Goal: Task Accomplishment & Management: Manage account settings

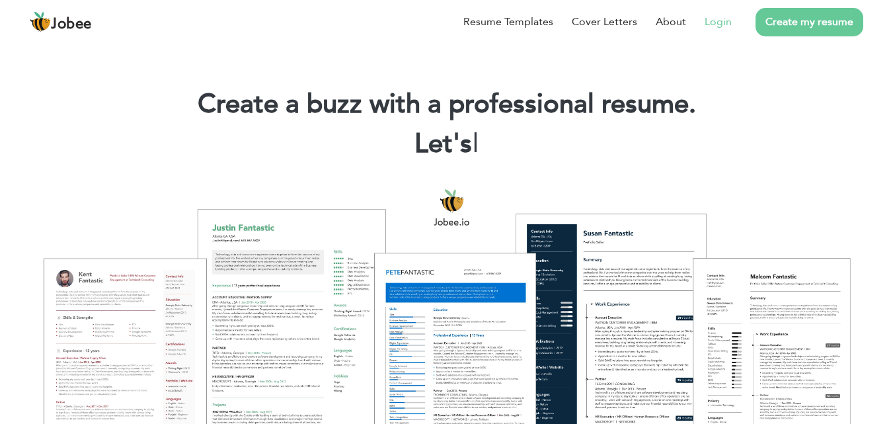
click at [714, 22] on link "Login" at bounding box center [717, 22] width 27 height 16
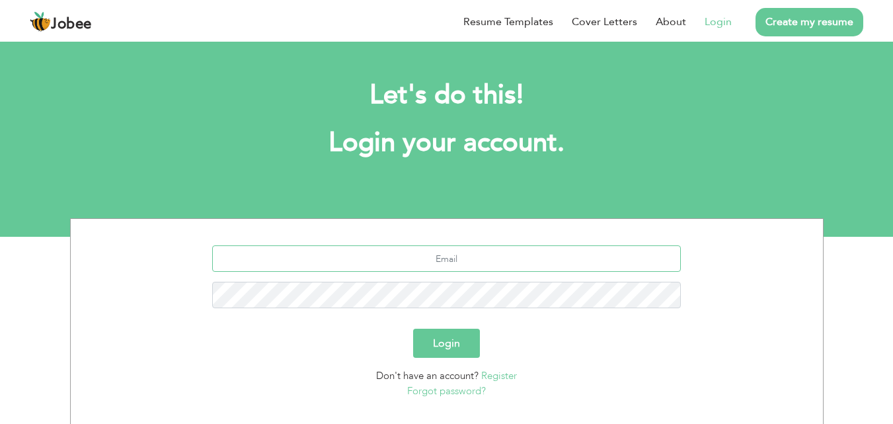
click at [472, 260] on input "text" at bounding box center [446, 258] width 468 height 26
type input "[EMAIL_ADDRESS][DOMAIN_NAME]"
click at [457, 342] on button "Login" at bounding box center [446, 342] width 67 height 29
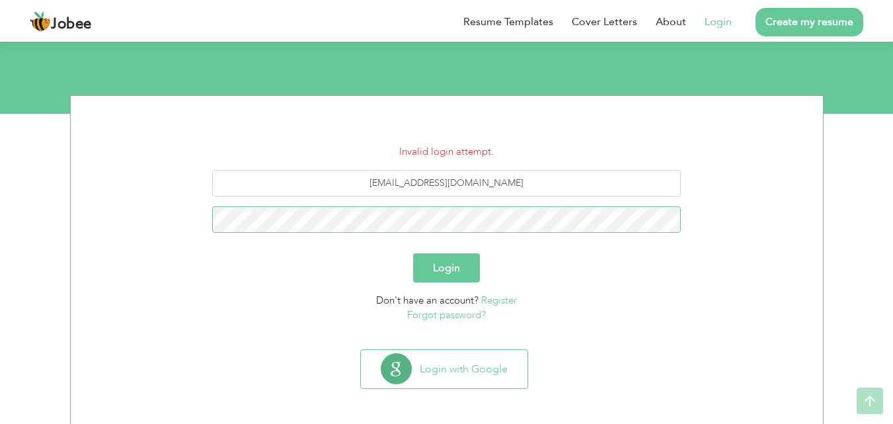
scroll to position [126, 0]
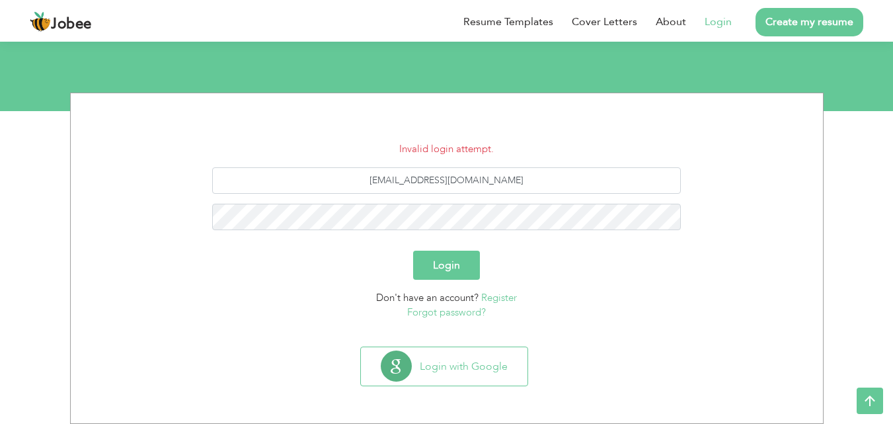
click at [451, 310] on link "Forgot password?" at bounding box center [446, 311] width 79 height 13
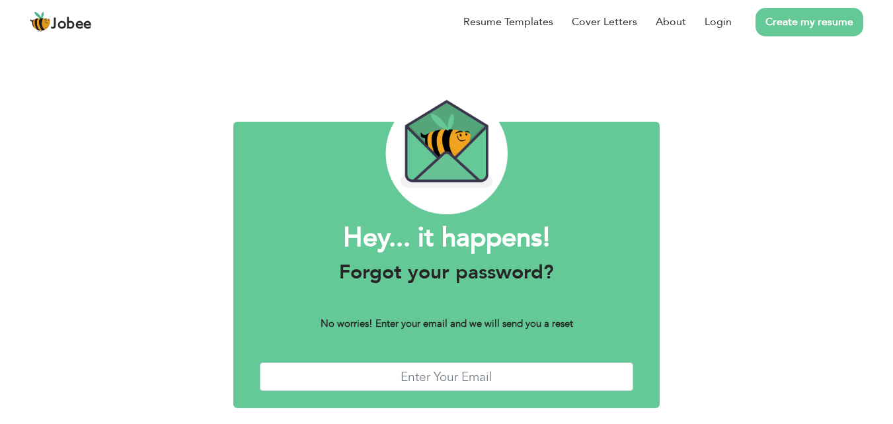
scroll to position [52, 0]
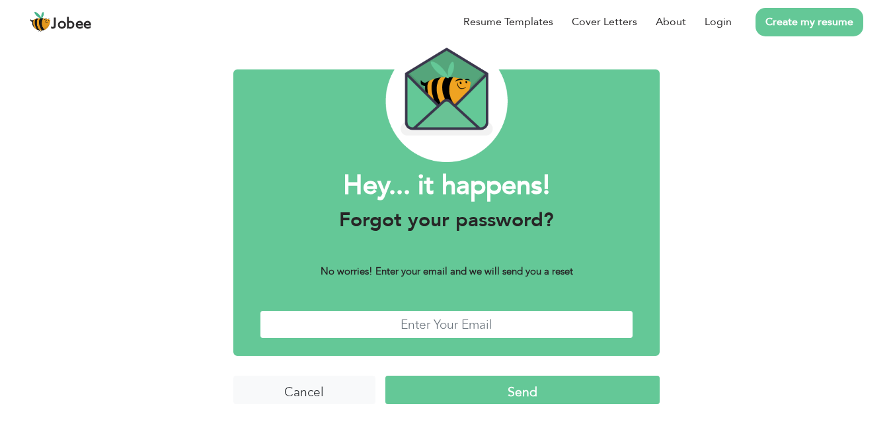
click at [464, 322] on input "text" at bounding box center [447, 324] width 374 height 28
type input "ehtishamsiddiqui67@gmail.com"
click at [519, 387] on input "Send" at bounding box center [522, 389] width 274 height 28
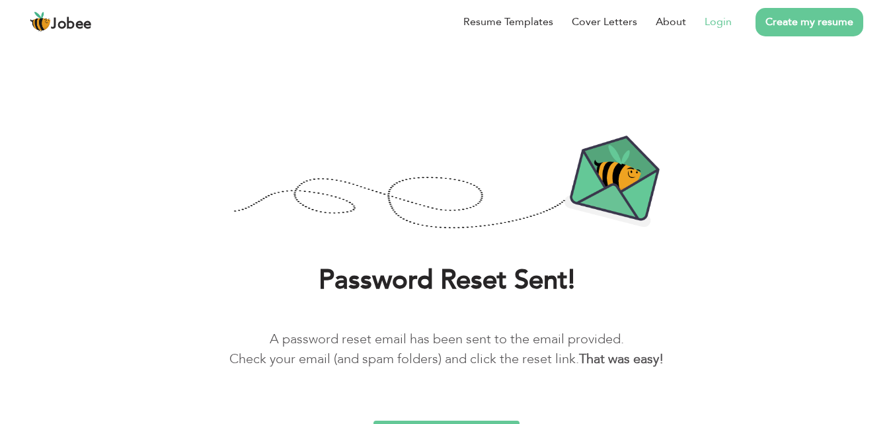
click at [727, 17] on link "Login" at bounding box center [717, 22] width 27 height 16
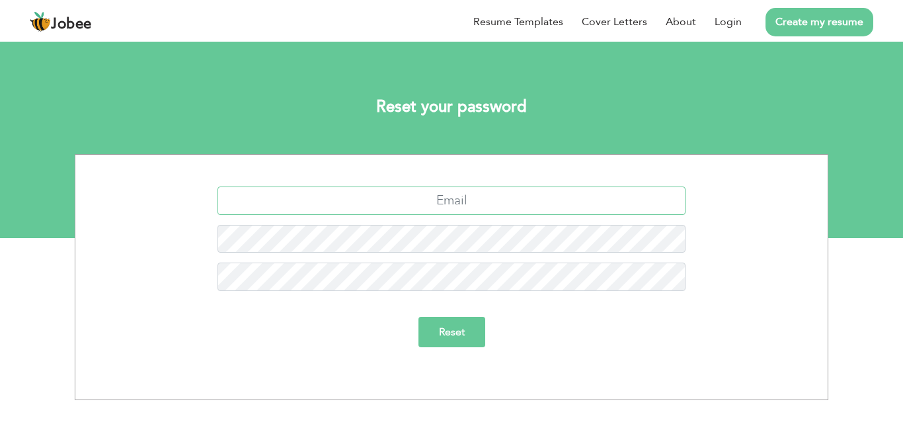
click at [462, 198] on input "text" at bounding box center [451, 200] width 468 height 28
type input "[EMAIL_ADDRESS][DOMAIN_NAME]"
click at [455, 331] on input "Reset" at bounding box center [451, 331] width 67 height 30
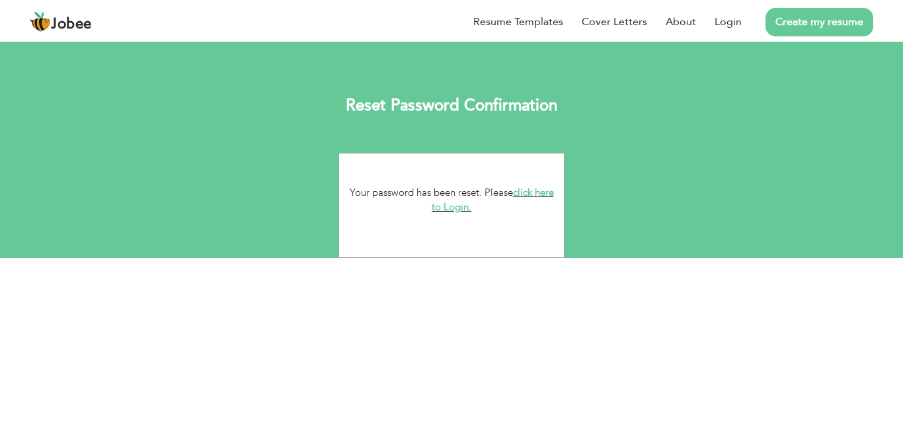
click at [535, 189] on link "click here to Login." at bounding box center [492, 200] width 122 height 28
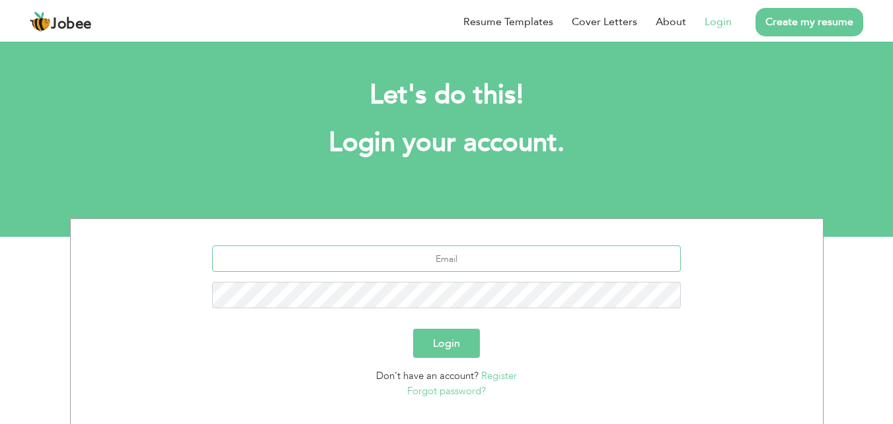
click at [458, 258] on input "text" at bounding box center [446, 258] width 468 height 26
type input "[EMAIL_ADDRESS][DOMAIN_NAME]"
click at [454, 348] on button "Login" at bounding box center [446, 342] width 67 height 29
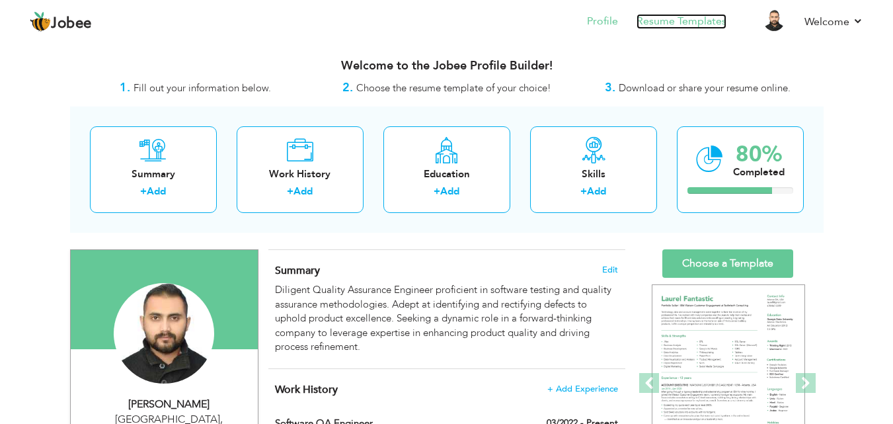
click at [684, 17] on link "Resume Templates" at bounding box center [681, 21] width 90 height 15
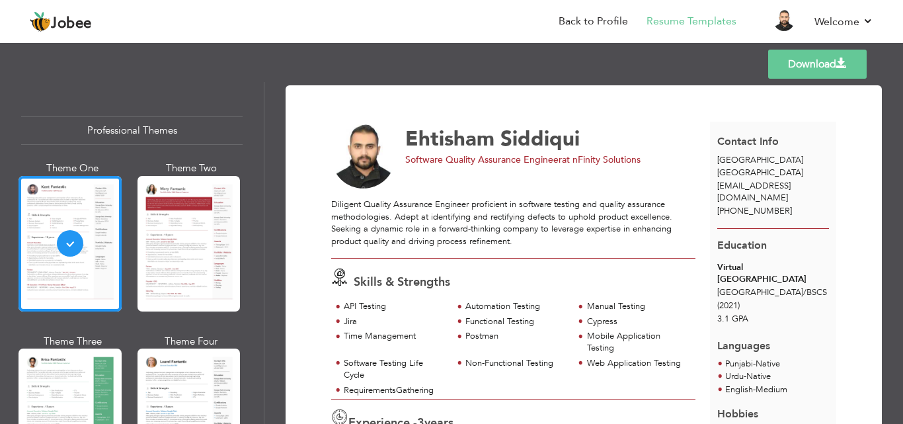
click at [838, 61] on span at bounding box center [841, 63] width 11 height 11
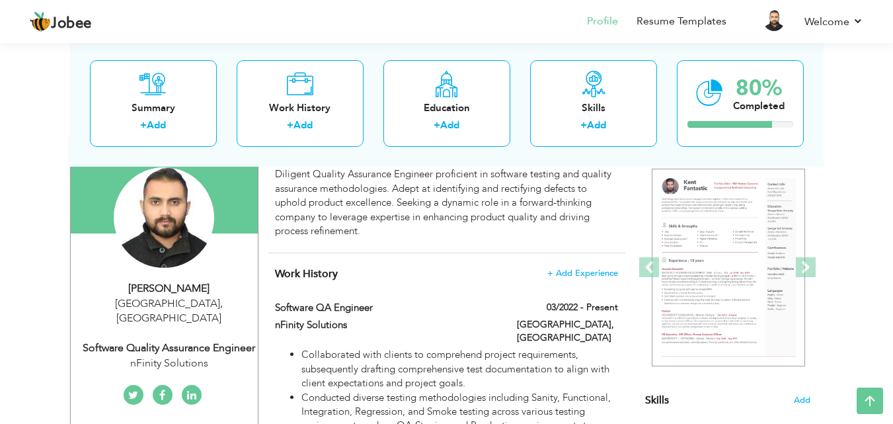
scroll to position [66, 0]
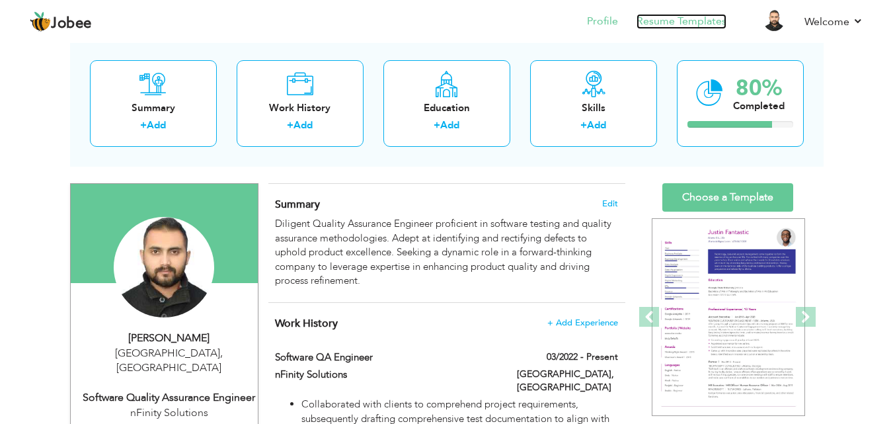
click at [698, 19] on link "Resume Templates" at bounding box center [681, 21] width 90 height 15
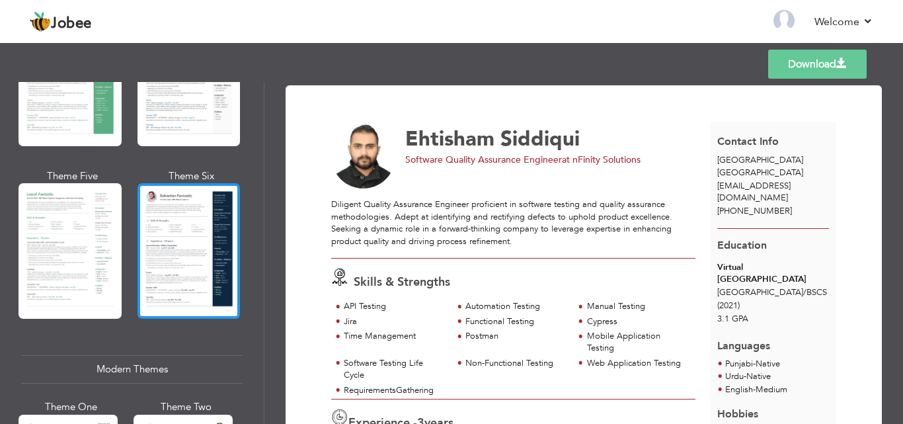
scroll to position [396, 0]
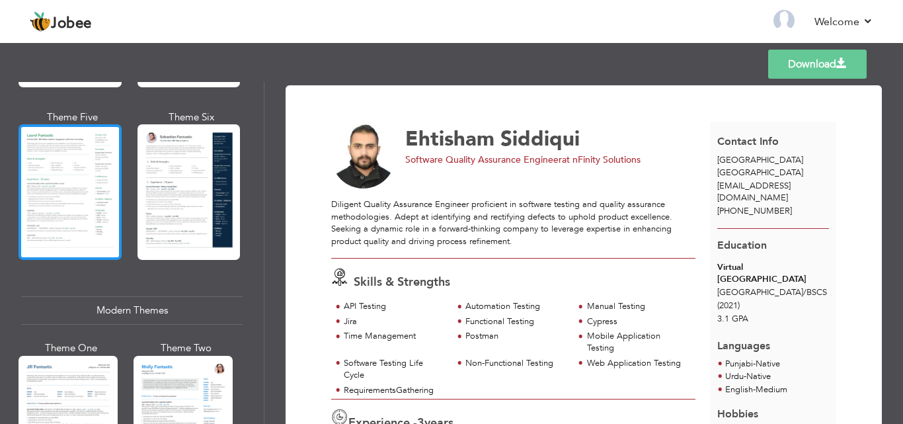
click at [76, 166] on div at bounding box center [69, 191] width 103 height 135
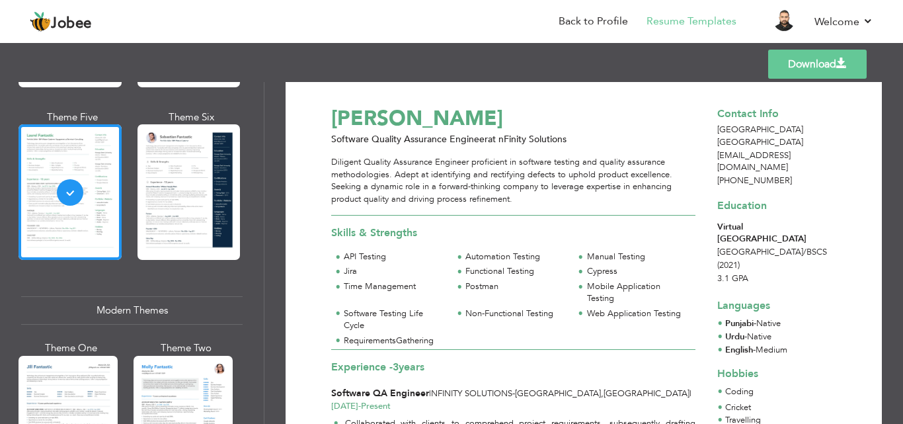
scroll to position [0, 0]
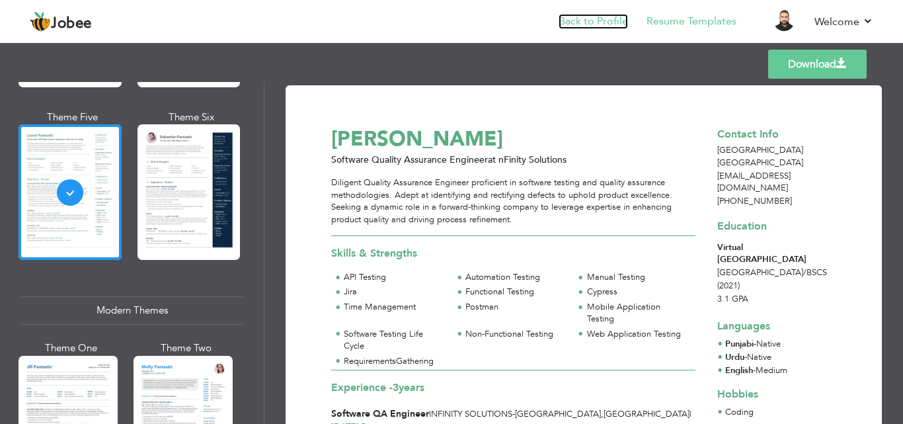
click at [591, 20] on link "Back to Profile" at bounding box center [592, 21] width 69 height 15
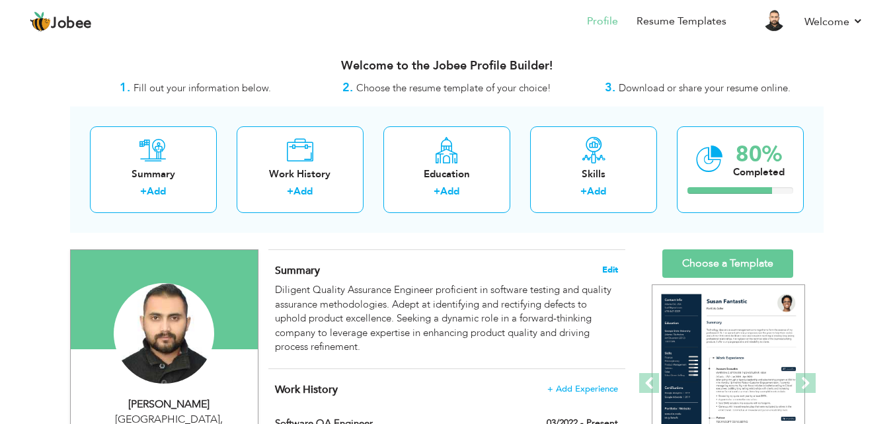
click at [613, 271] on span "Edit" at bounding box center [610, 269] width 16 height 9
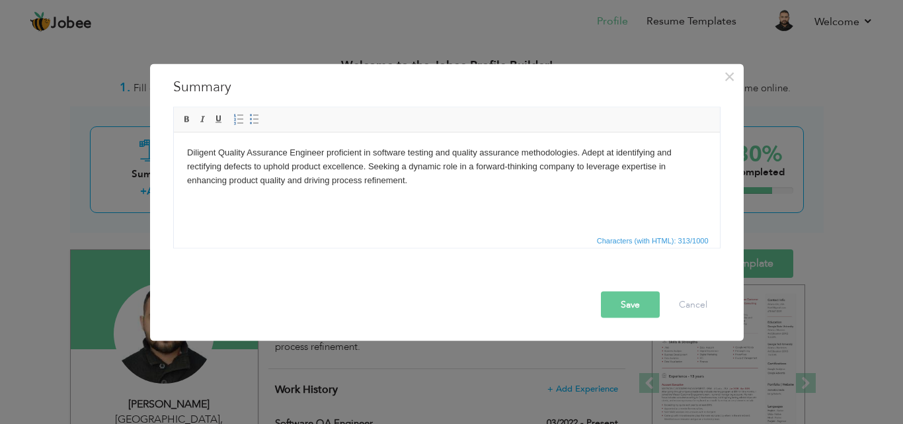
click at [448, 198] on html "Diligent Quality Assurance Engineer proficient in software testing and quality …" at bounding box center [446, 165] width 546 height 67
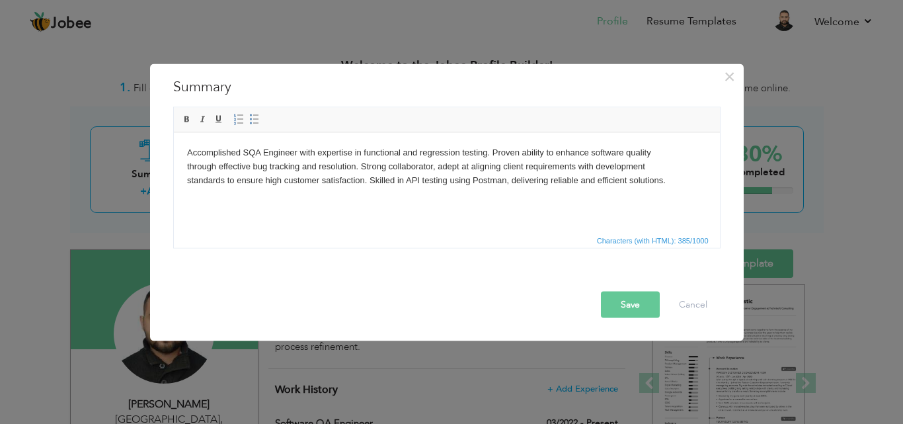
click at [632, 301] on button "Save" at bounding box center [630, 304] width 59 height 26
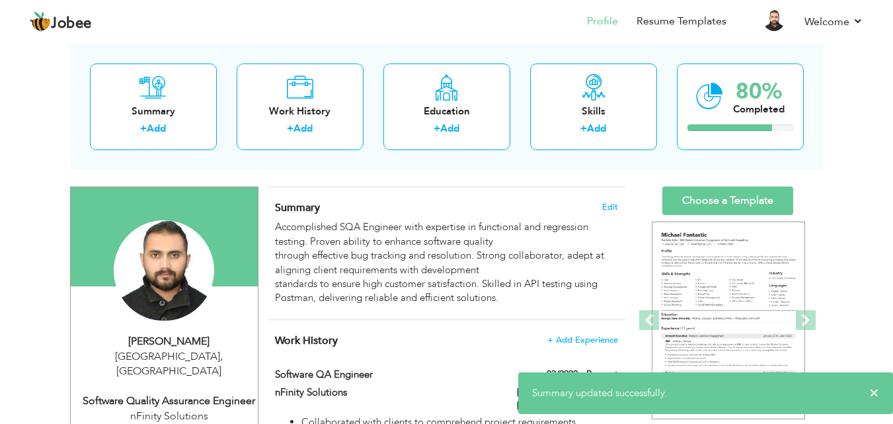
scroll to position [66, 0]
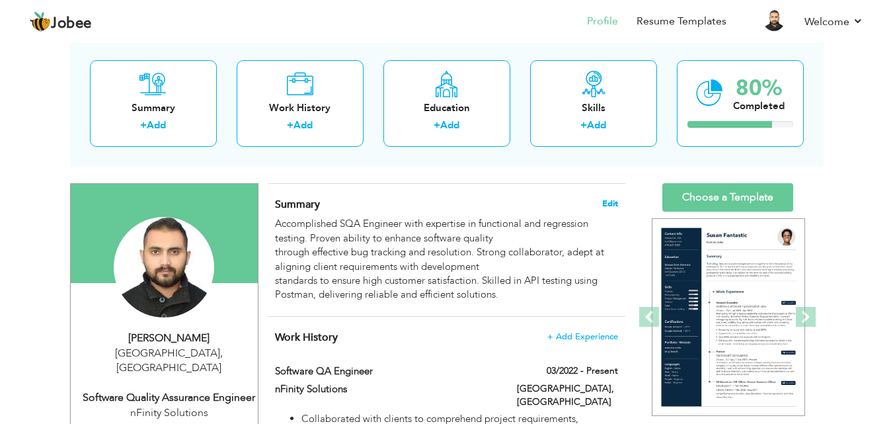
click at [612, 201] on span "Edit" at bounding box center [610, 203] width 16 height 9
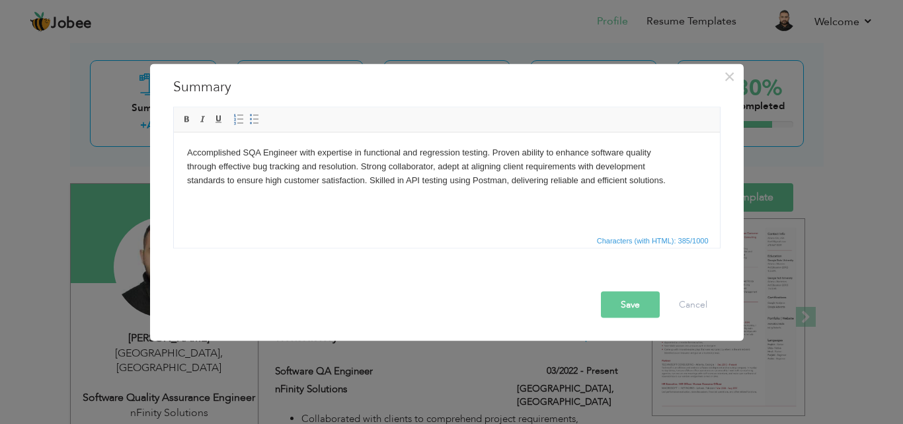
click at [661, 155] on body "Accomplished SQA Engineer with expertise in functional and regression testing. …" at bounding box center [445, 165] width 519 height 41
click at [618, 167] on body "Accomplished SQA Engineer with expertise in functional and regression testing. …" at bounding box center [445, 165] width 519 height 41
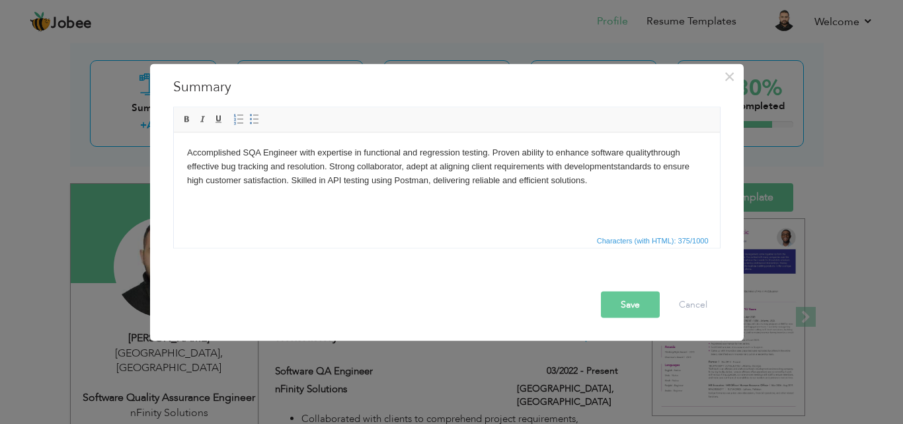
click at [621, 295] on button "Save" at bounding box center [630, 304] width 59 height 26
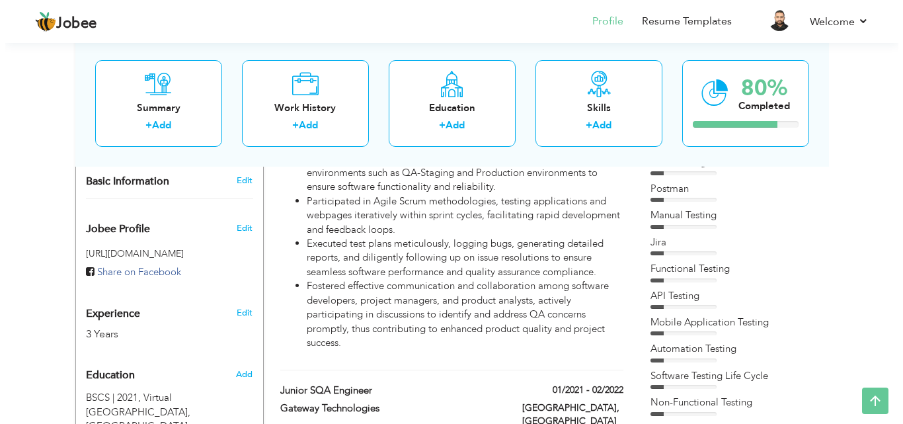
scroll to position [529, 0]
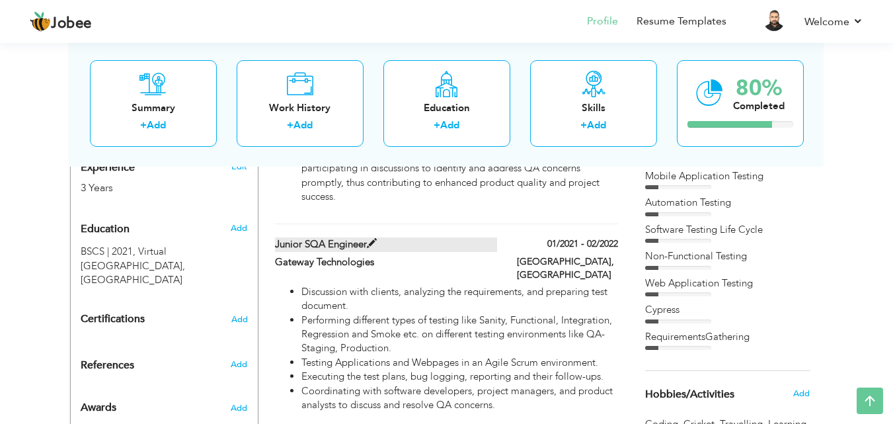
click at [372, 239] on span at bounding box center [372, 244] width 10 height 10
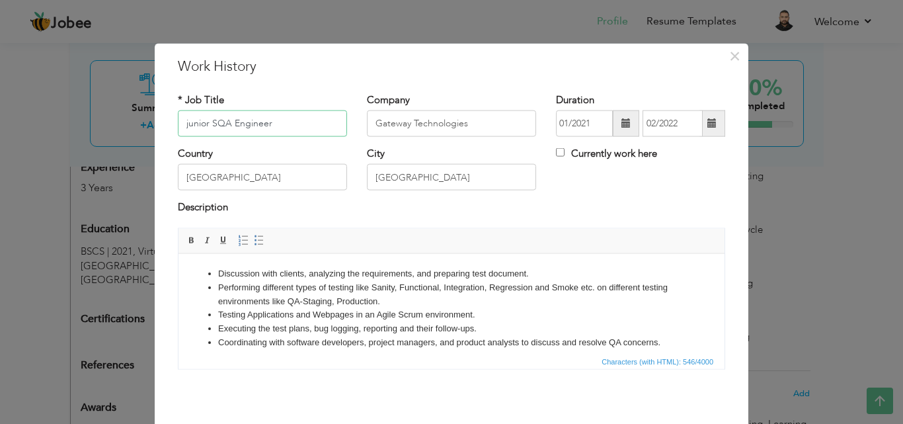
paste input "SQA Internee"
type input "SQA Internee"
click at [621, 122] on span at bounding box center [625, 122] width 9 height 9
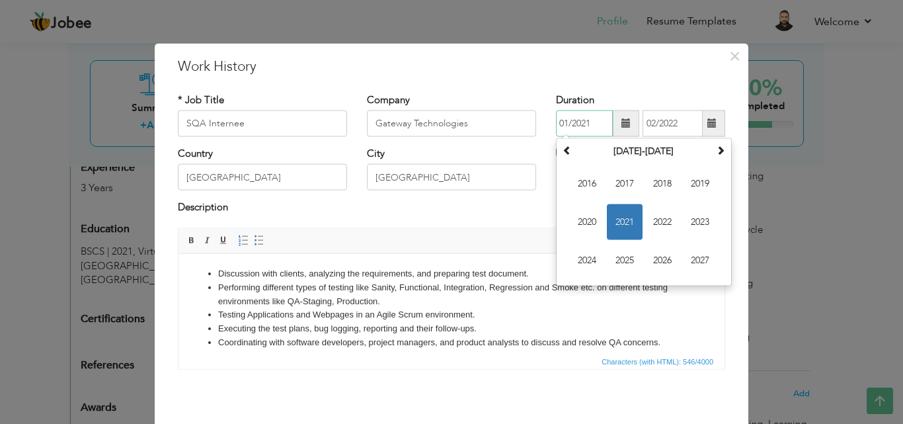
click at [623, 218] on span "2021" at bounding box center [625, 222] width 36 height 36
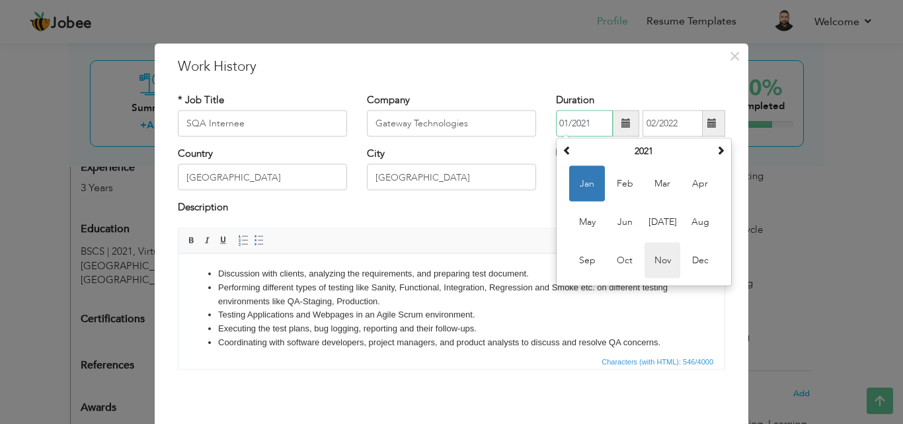
click at [661, 256] on span "Nov" at bounding box center [662, 260] width 36 height 36
type input "11/2021"
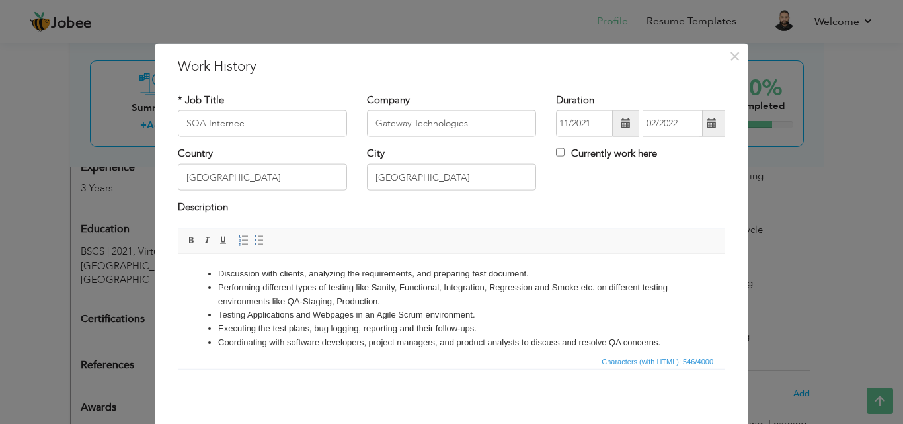
click at [708, 116] on span at bounding box center [712, 123] width 26 height 26
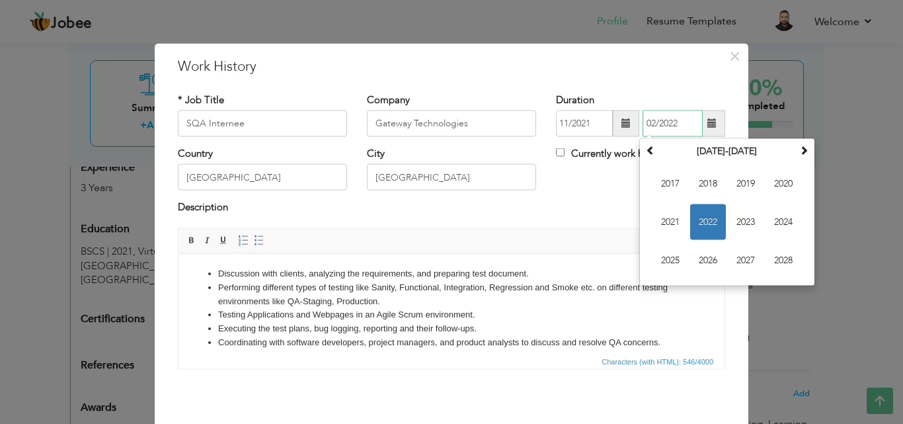
click at [708, 219] on span "2022" at bounding box center [708, 222] width 36 height 36
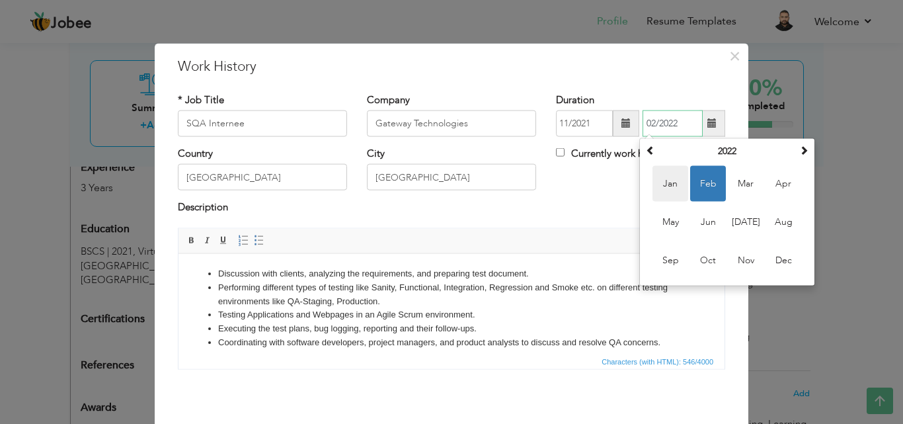
click at [670, 189] on span "Jan" at bounding box center [670, 184] width 36 height 36
type input "01/2022"
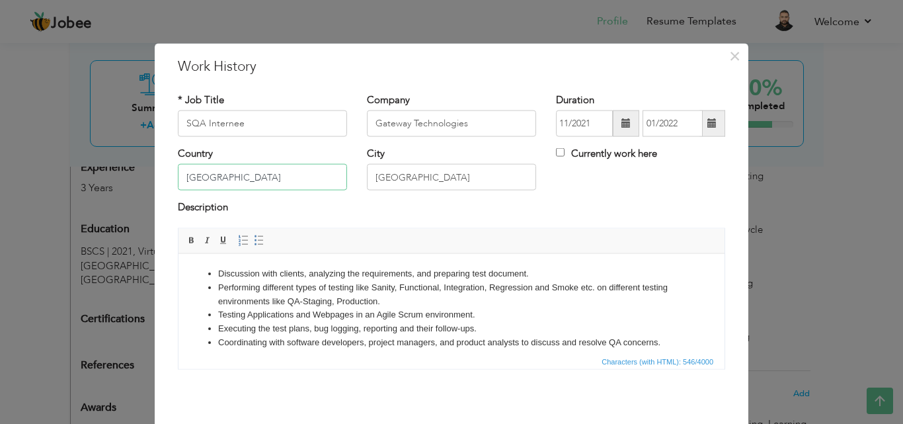
click at [231, 178] on input "[GEOGRAPHIC_DATA]" at bounding box center [262, 177] width 169 height 26
click at [547, 211] on div "Description" at bounding box center [451, 208] width 547 height 17
click at [544, 308] on li "Testing Applications and Webpages in an Agile Scrum environment." at bounding box center [451, 314] width 466 height 14
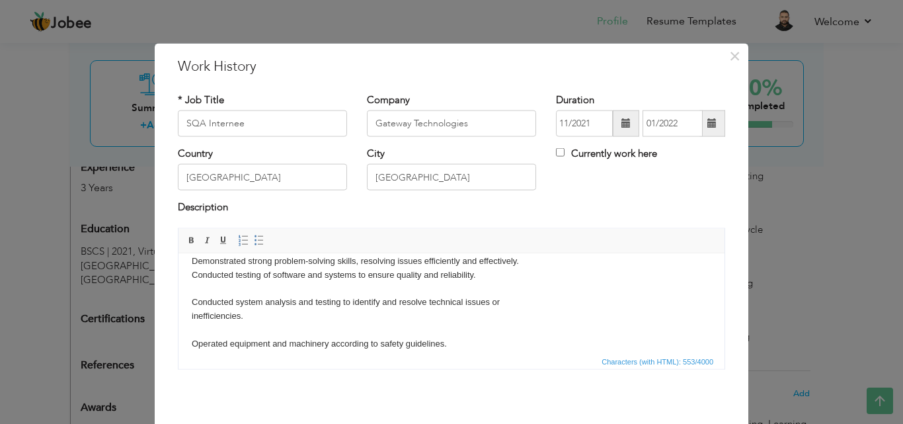
scroll to position [0, 0]
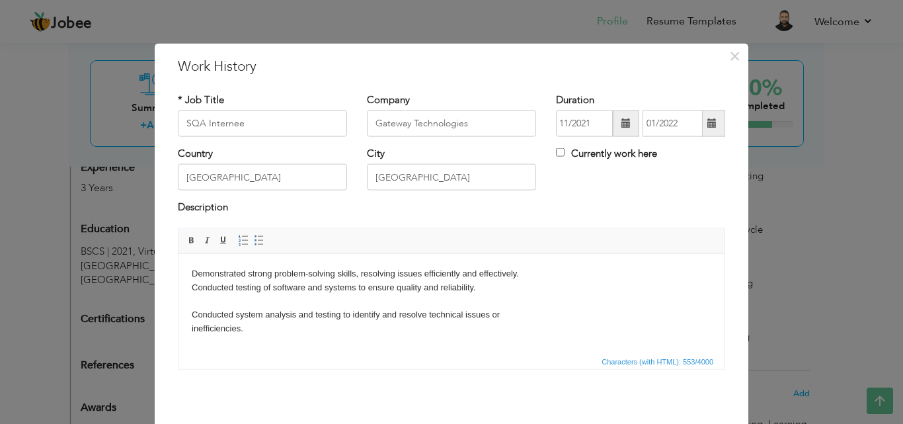
click at [505, 289] on body "Demonstrated strong problem-solving skills, resolving issues efficiently and ef…" at bounding box center [451, 348] width 519 height 165
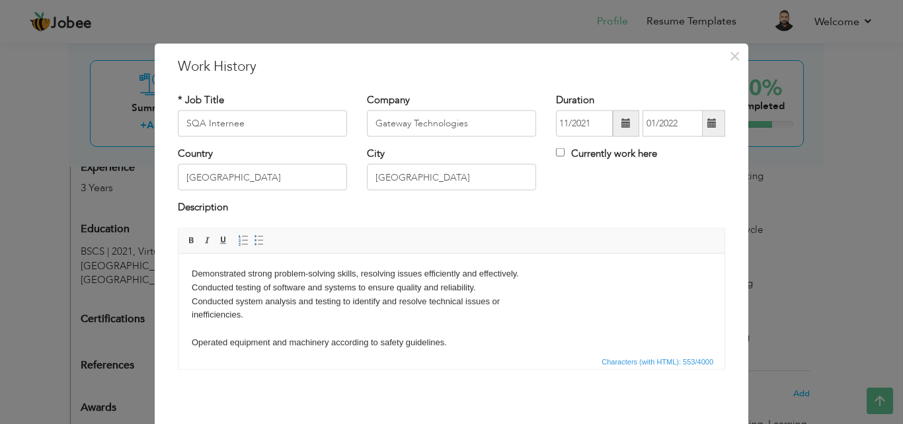
click at [266, 312] on body "Demonstrated strong problem-solving skills, resolving issues efficiently and ef…" at bounding box center [451, 341] width 519 height 151
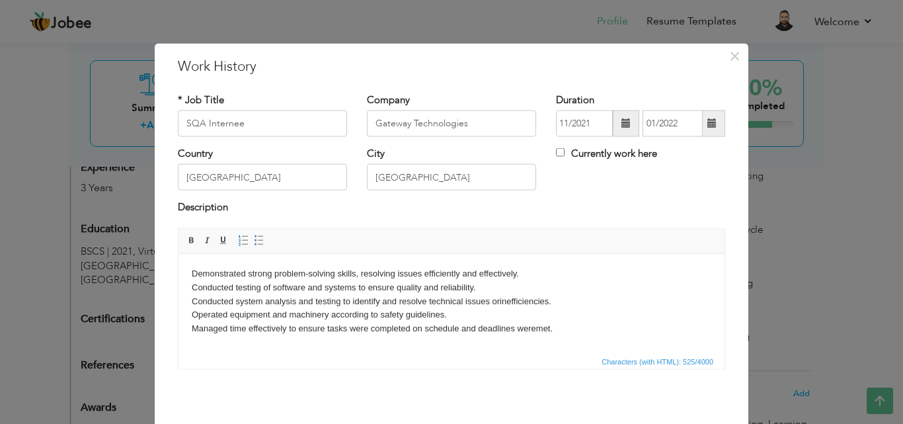
scroll to position [8, 0]
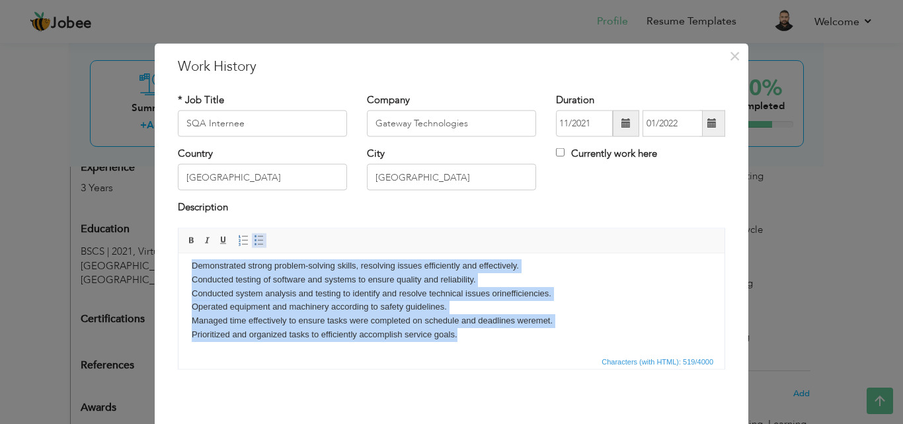
click at [255, 237] on span at bounding box center [259, 240] width 11 height 11
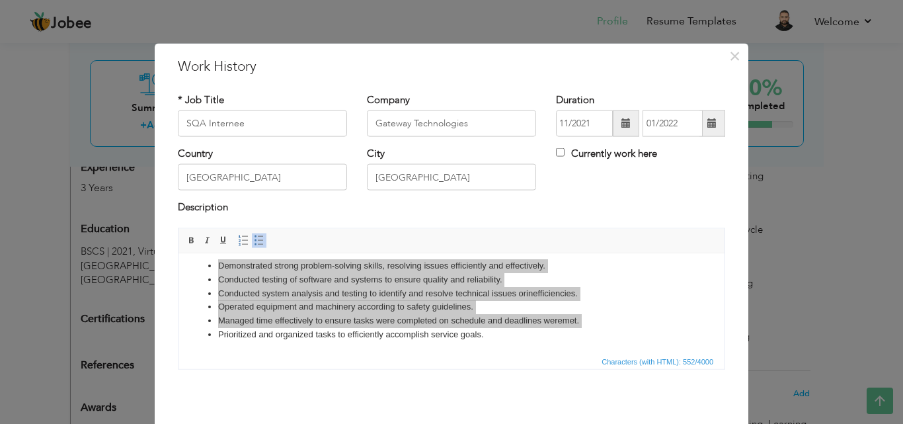
click at [388, 363] on span "Characters (with HTML): 552/4000" at bounding box center [451, 360] width 546 height 16
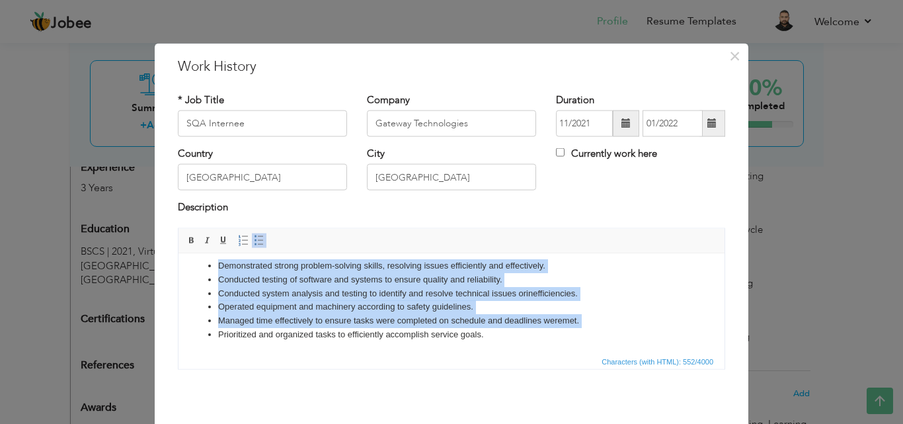
click at [610, 297] on li "Conducted system analysis and testing to identify and resolve technical issues …" at bounding box center [451, 293] width 466 height 14
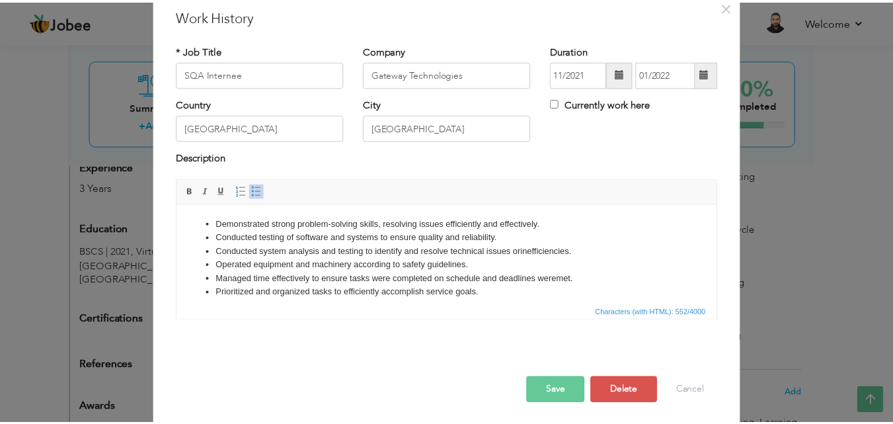
scroll to position [52, 0]
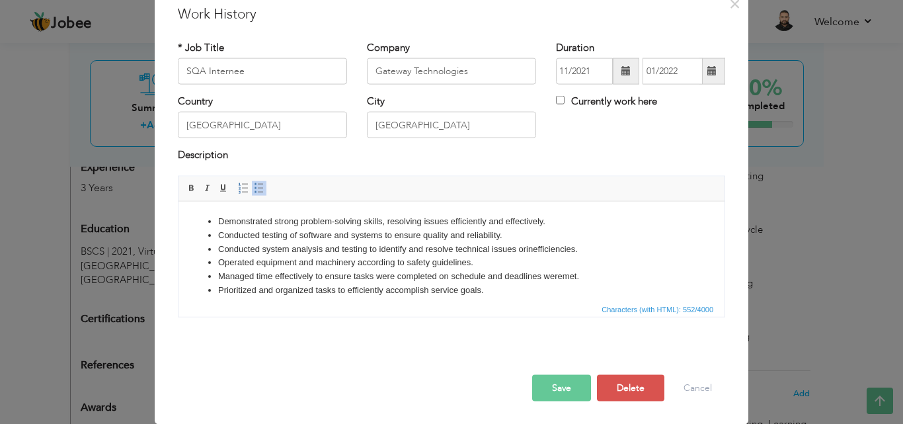
click at [561, 383] on button "Save" at bounding box center [561, 387] width 59 height 26
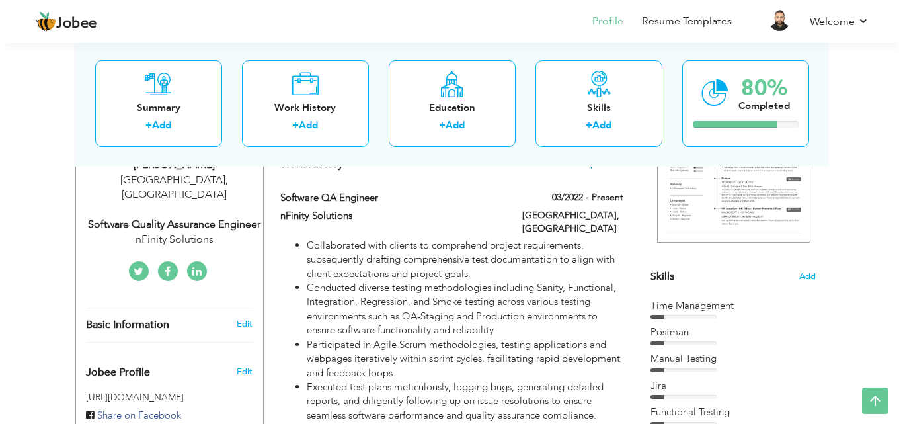
scroll to position [173, 0]
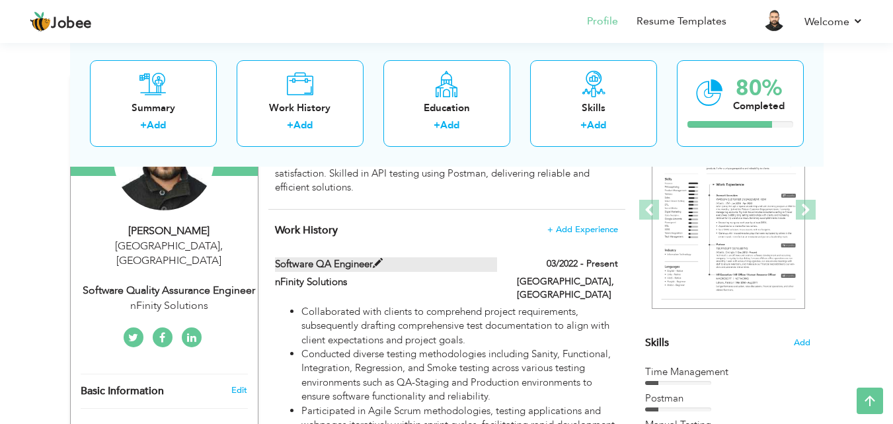
click at [375, 262] on span at bounding box center [378, 263] width 10 height 10
type input "Software QA Engineer"
type input "nFinity Solutions"
type input "03/2022"
type input "[GEOGRAPHIC_DATA]"
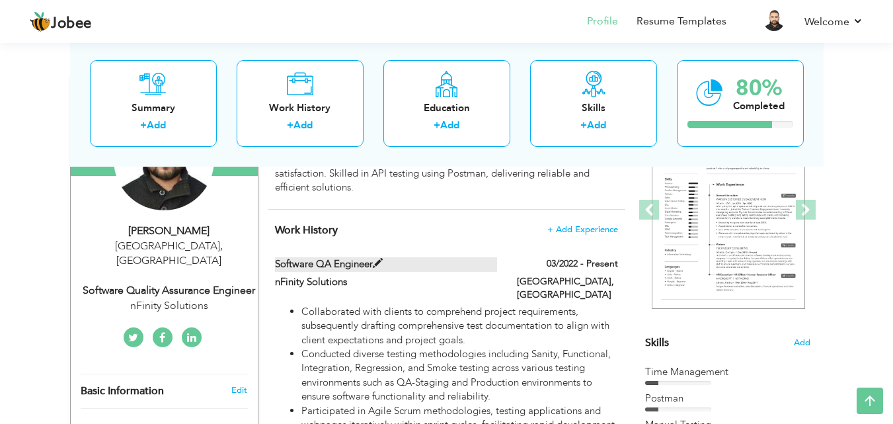
checkbox input "true"
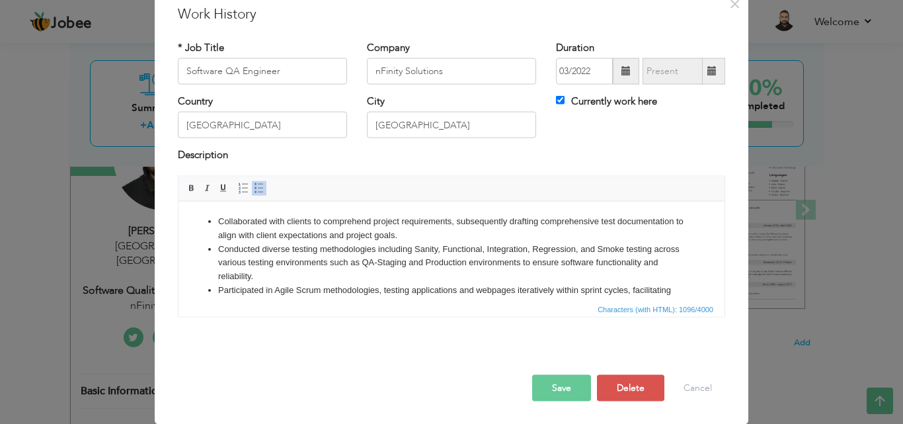
scroll to position [0, 0]
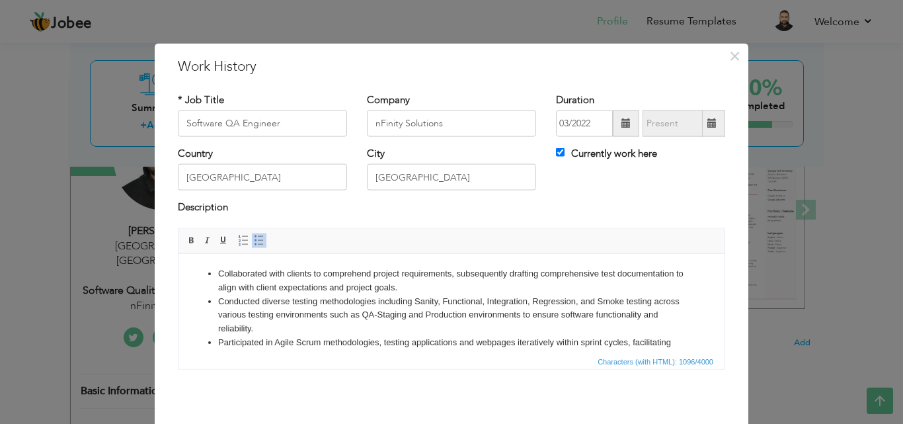
click at [623, 122] on span at bounding box center [625, 122] width 9 height 9
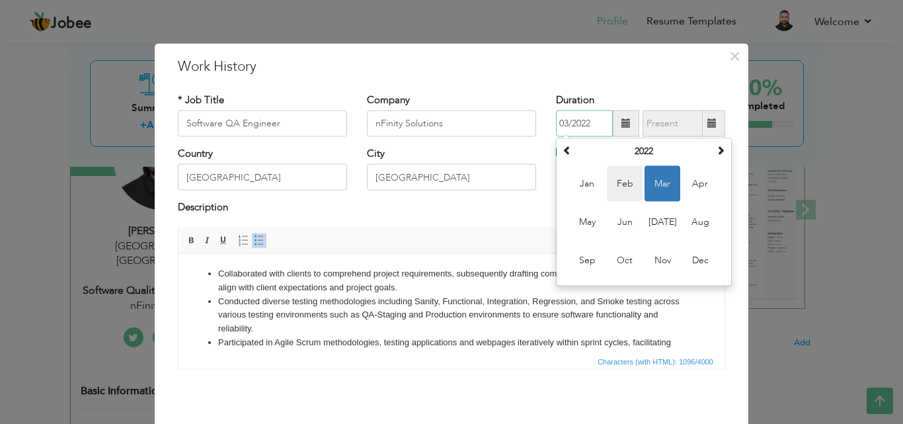
click at [619, 184] on span "Feb" at bounding box center [625, 184] width 36 height 36
type input "02/2022"
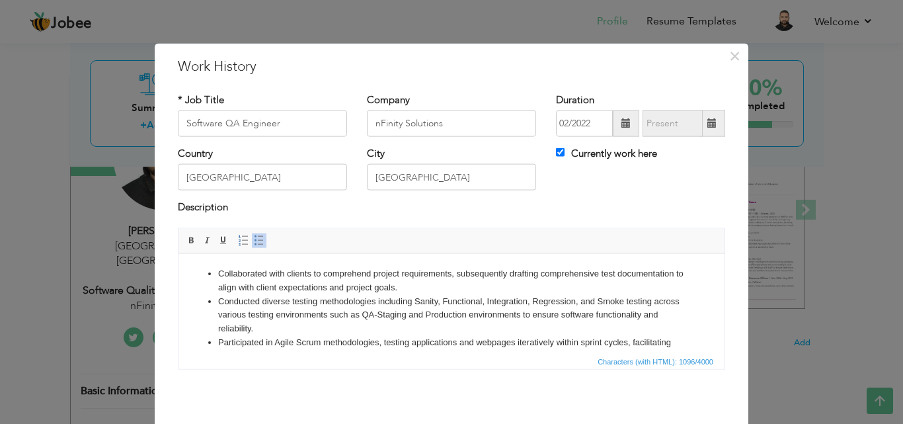
click at [703, 115] on span at bounding box center [712, 123] width 26 height 26
click at [556, 153] on input "Currently work here" at bounding box center [560, 152] width 9 height 9
checkbox input "false"
click at [708, 121] on span at bounding box center [711, 122] width 9 height 9
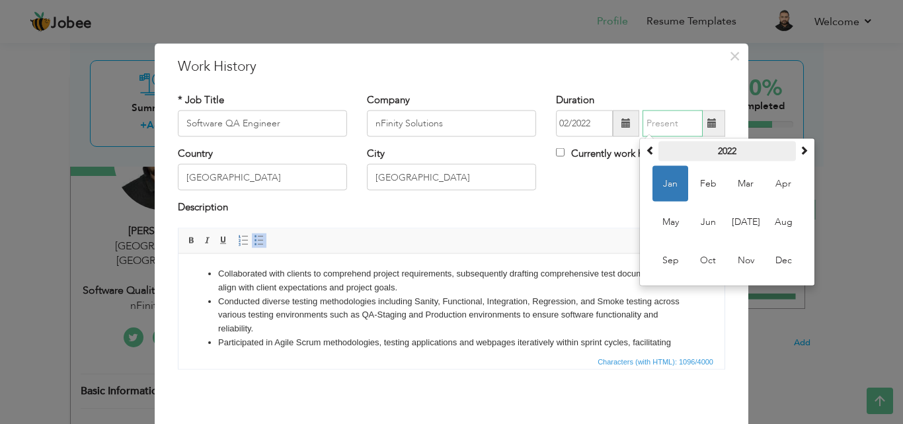
click at [726, 149] on th "2022" at bounding box center [726, 151] width 137 height 20
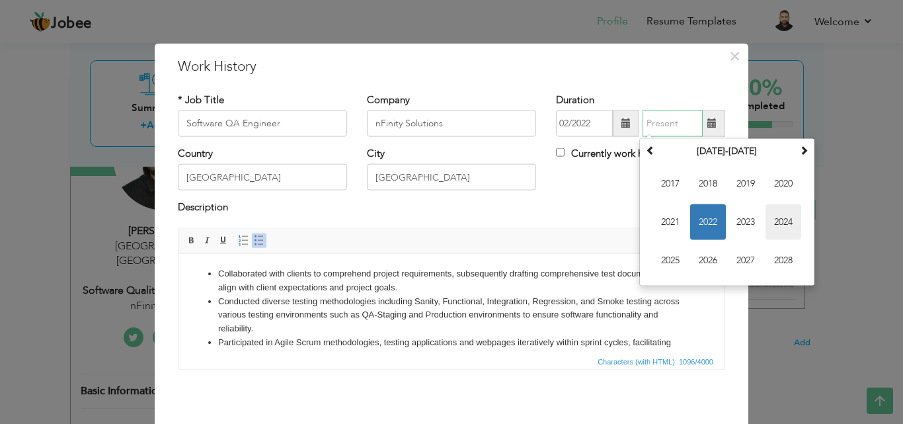
click at [774, 219] on span "2024" at bounding box center [783, 222] width 36 height 36
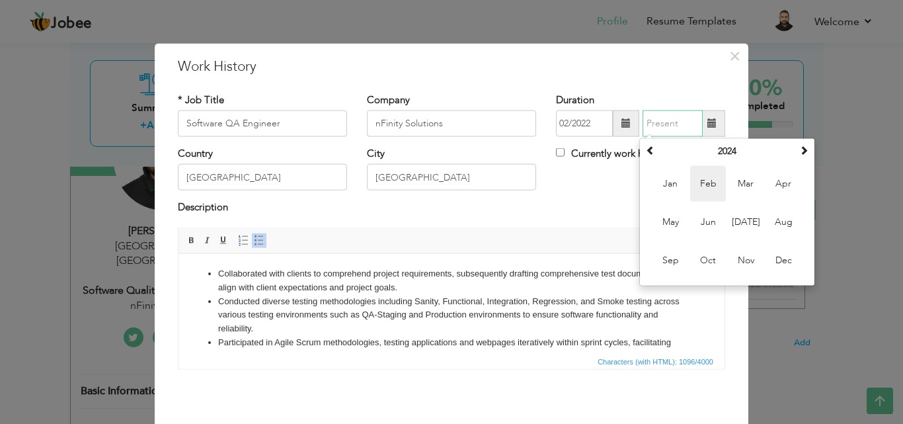
click at [701, 182] on span "Feb" at bounding box center [708, 184] width 36 height 36
type input "02/2024"
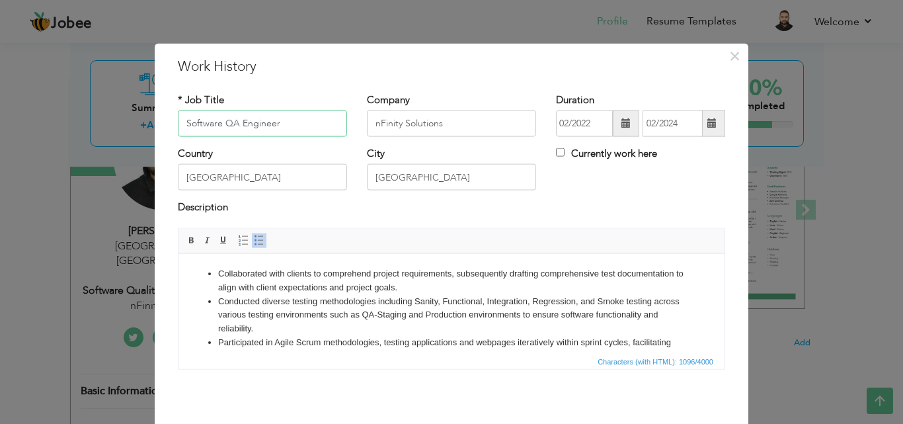
click at [290, 124] on input "Software QA Engineer" at bounding box center [262, 123] width 169 height 26
paste input "text"
type input "SQA Engineer"
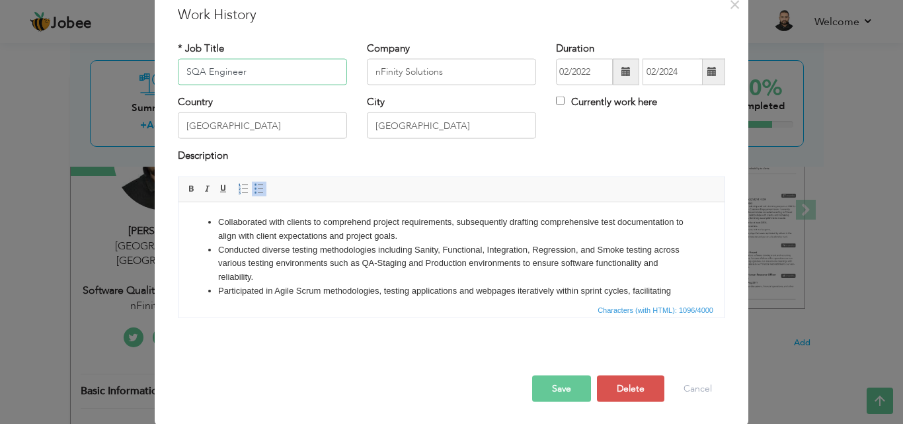
scroll to position [52, 0]
click at [367, 256] on li "Conducted diverse testing methodologies including Sanity, Functional, Integrati…" at bounding box center [451, 262] width 466 height 41
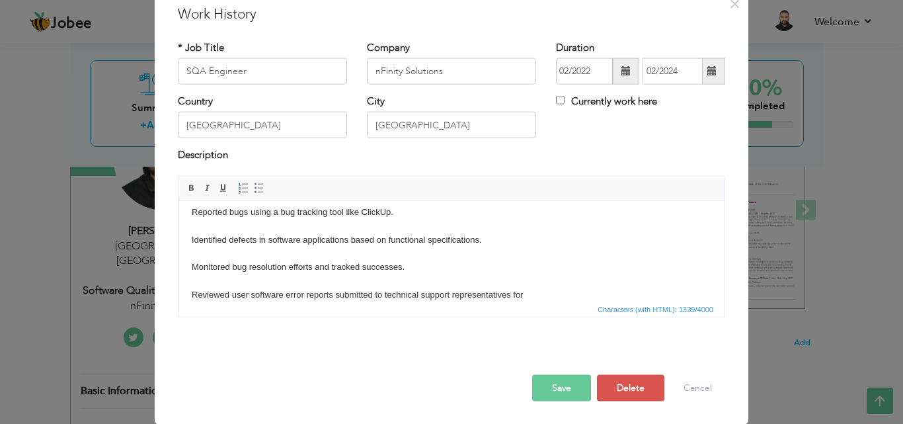
scroll to position [0, 0]
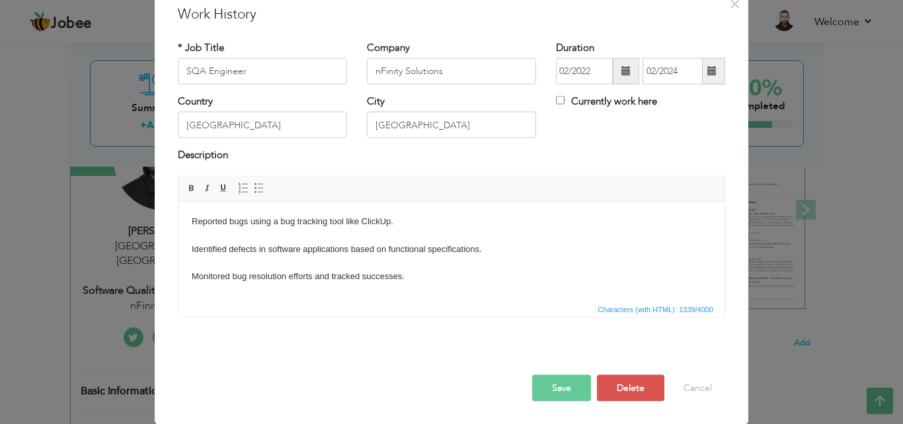
click at [418, 223] on body "Reported bugs using a bug tracking tool like ClickUp. Identified defects in sof…" at bounding box center [451, 399] width 519 height 371
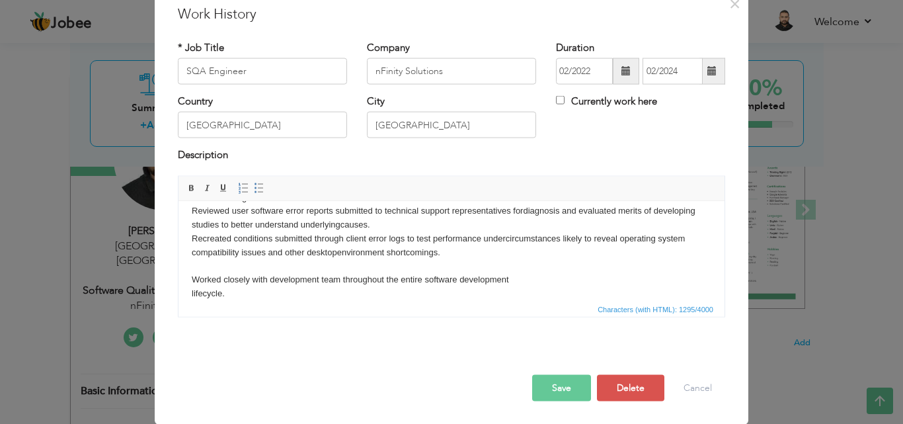
scroll to position [66, 0]
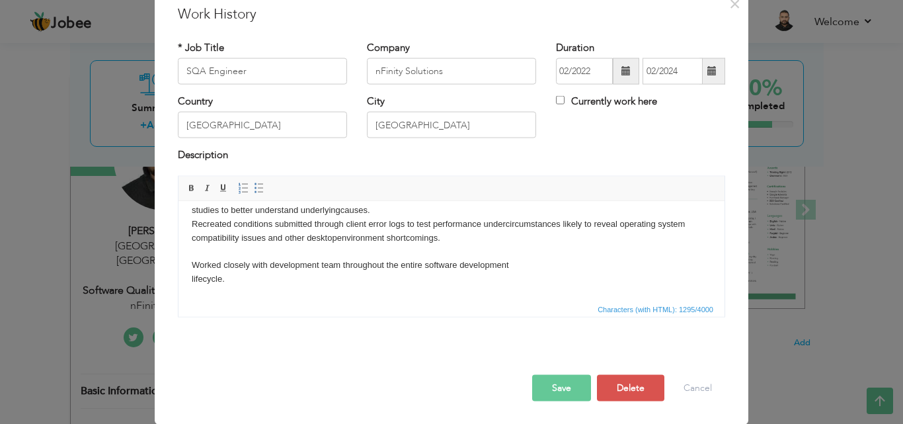
click at [464, 240] on body "Reported bugs using a bug tracking tool like ClickUp. Identified defects in sof…" at bounding box center [451, 292] width 519 height 289
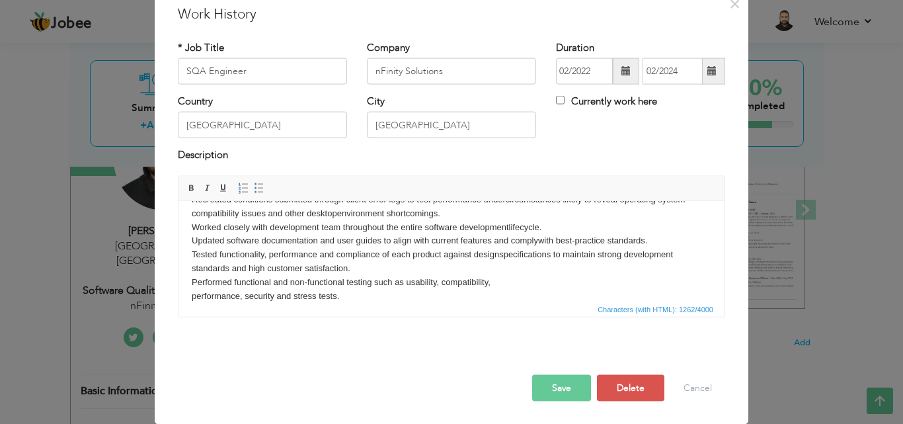
scroll to position [104, 0]
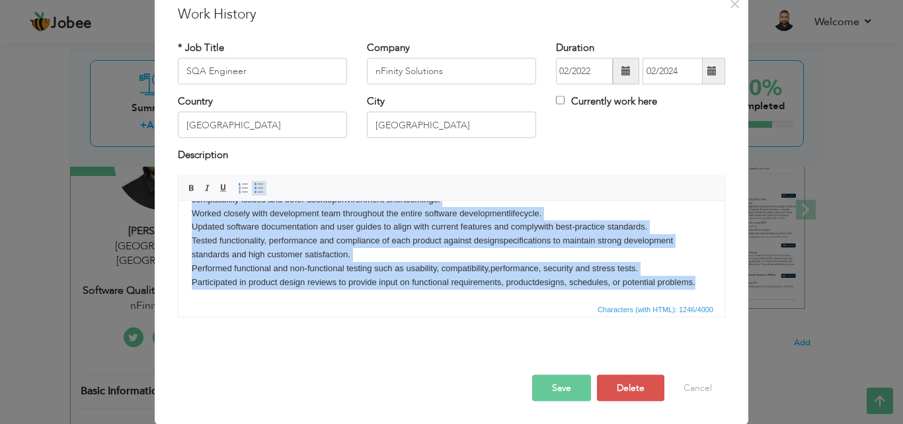
click at [254, 186] on span at bounding box center [259, 187] width 11 height 11
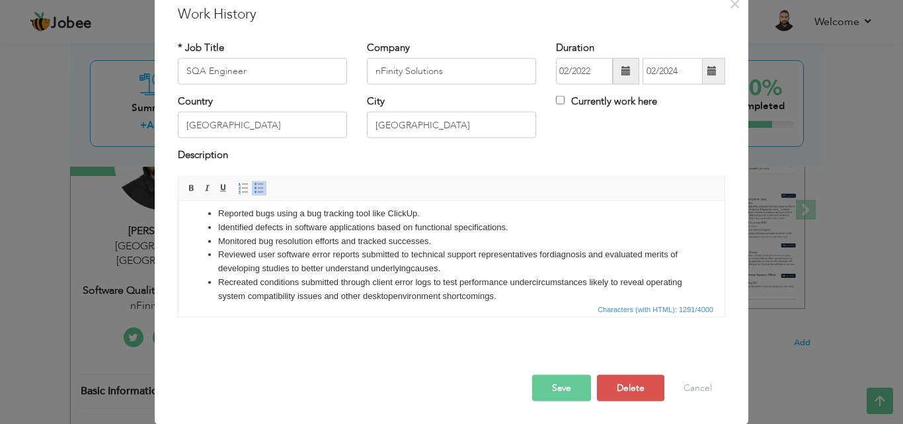
scroll to position [0, 0]
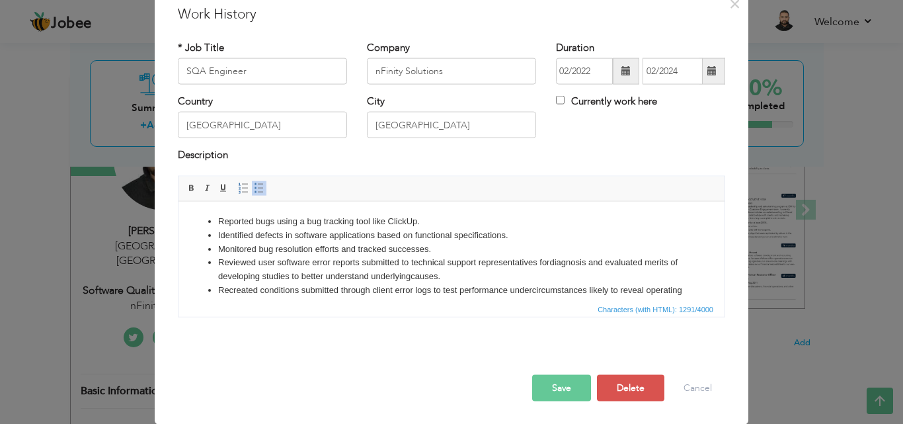
click at [205, 226] on ul "Reported bugs using a bug tracking tool like ClickUp. Identified defects in sof…" at bounding box center [451, 310] width 519 height 192
click at [561, 384] on button "Save" at bounding box center [561, 387] width 59 height 26
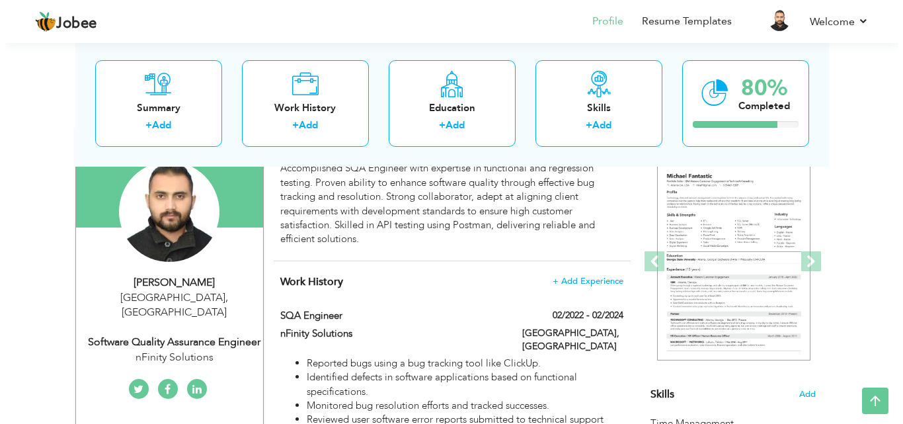
scroll to position [107, 0]
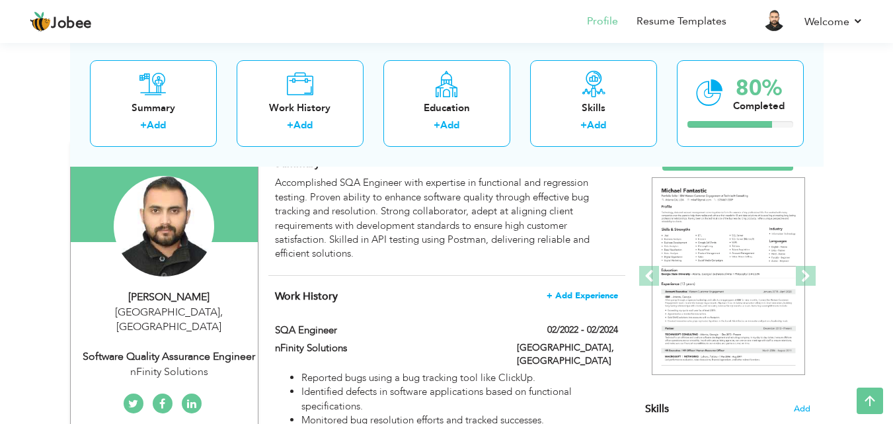
click at [587, 292] on span "+ Add Experience" at bounding box center [581, 295] width 71 height 9
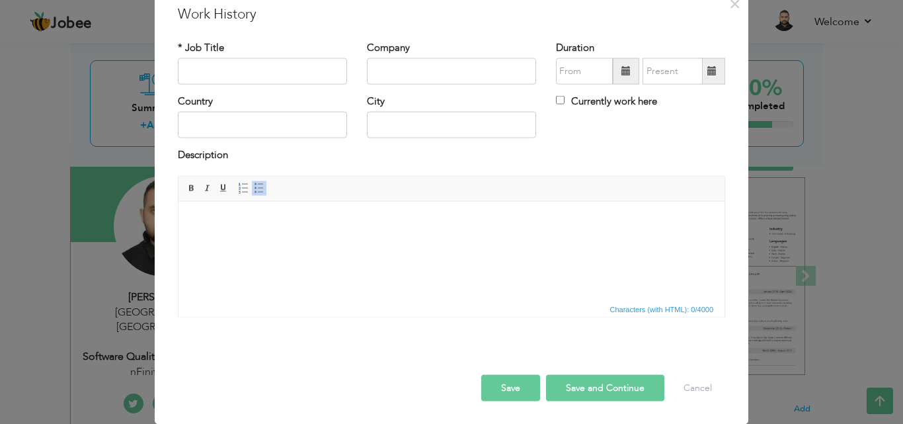
scroll to position [0, 0]
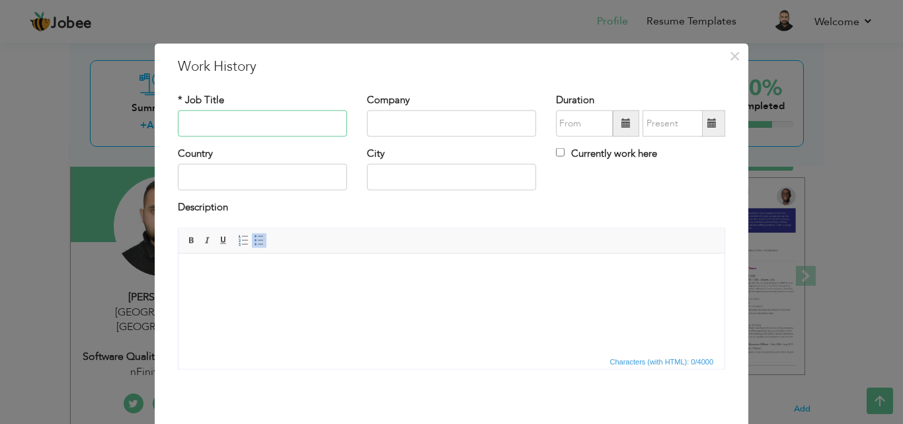
paste input "SQA Engineer"
type input "SQA Engineer"
click at [413, 127] on input "text" at bounding box center [451, 123] width 169 height 26
paste input "Foxtek Systems"
type input "Foxtek Systems"
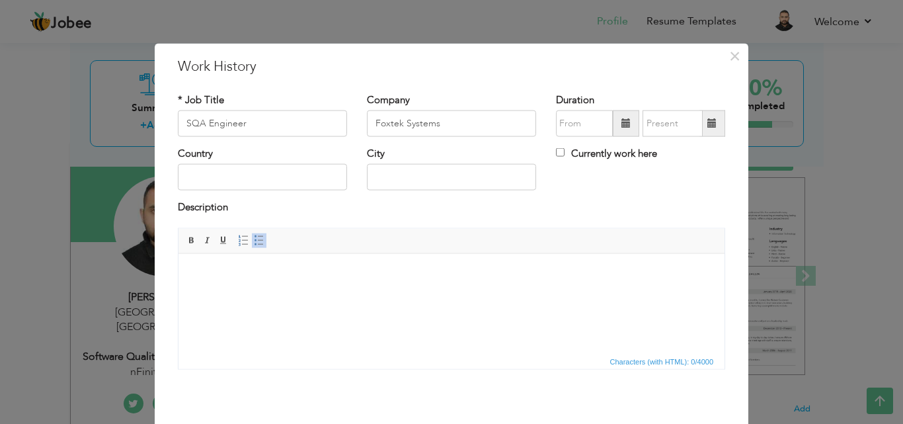
click at [618, 114] on span at bounding box center [625, 123] width 26 height 26
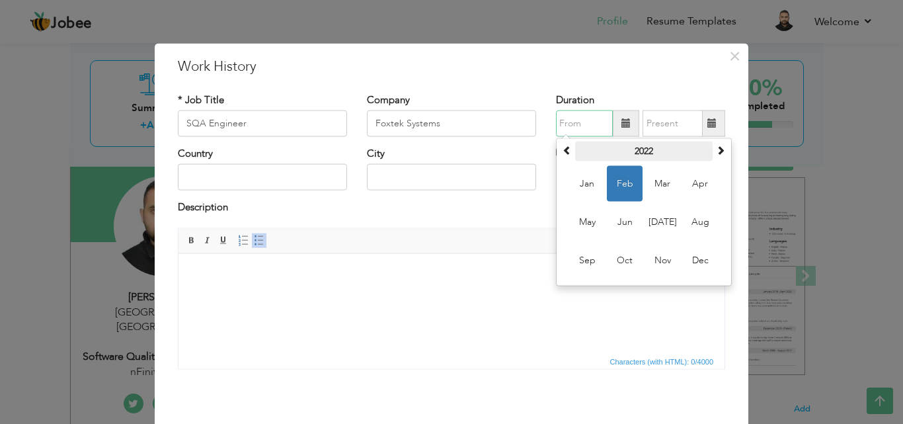
click at [642, 151] on th "2022" at bounding box center [643, 151] width 137 height 20
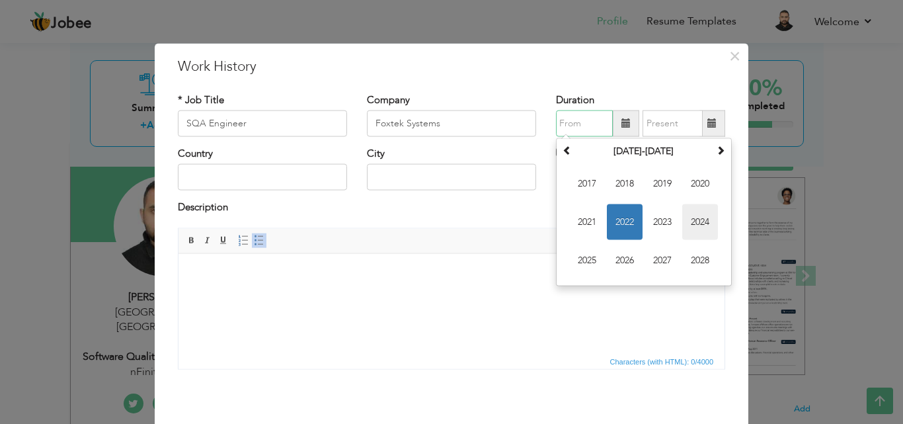
click at [694, 227] on span "2024" at bounding box center [700, 222] width 36 height 36
click at [653, 184] on span "Mar" at bounding box center [662, 184] width 36 height 36
type input "03/2024"
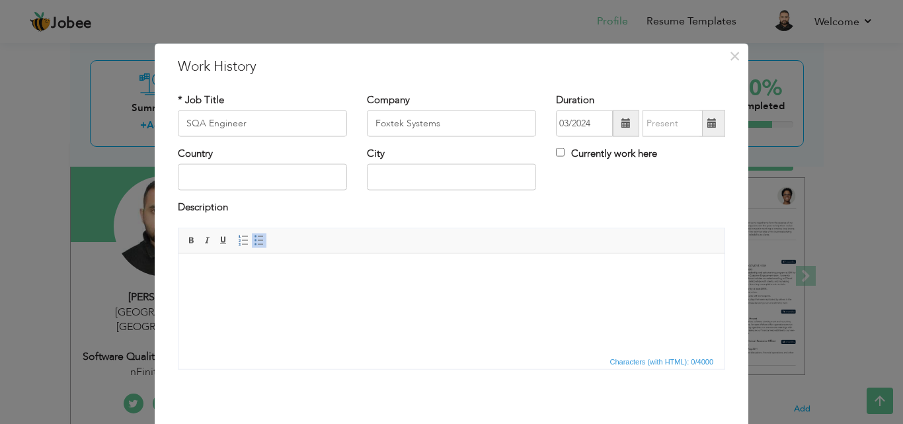
click at [557, 147] on label "Currently work here" at bounding box center [606, 154] width 101 height 14
click at [557, 148] on input "Currently work here" at bounding box center [560, 152] width 9 height 9
checkbox input "true"
click at [262, 170] on input "text" at bounding box center [262, 177] width 169 height 26
type input "p"
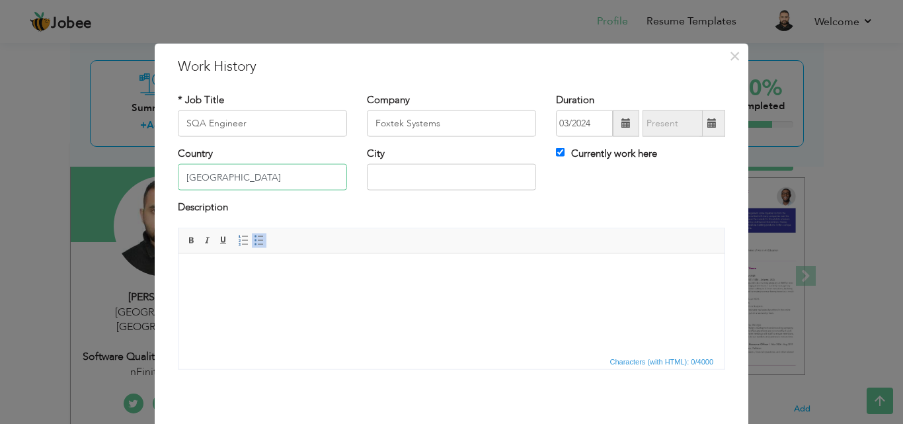
type input "[GEOGRAPHIC_DATA]"
click at [375, 216] on div "Description" at bounding box center [451, 208] width 547 height 17
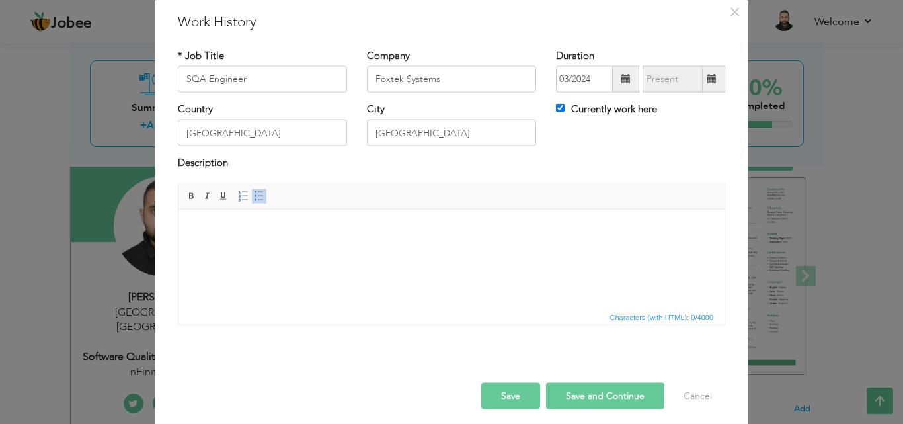
scroll to position [52, 0]
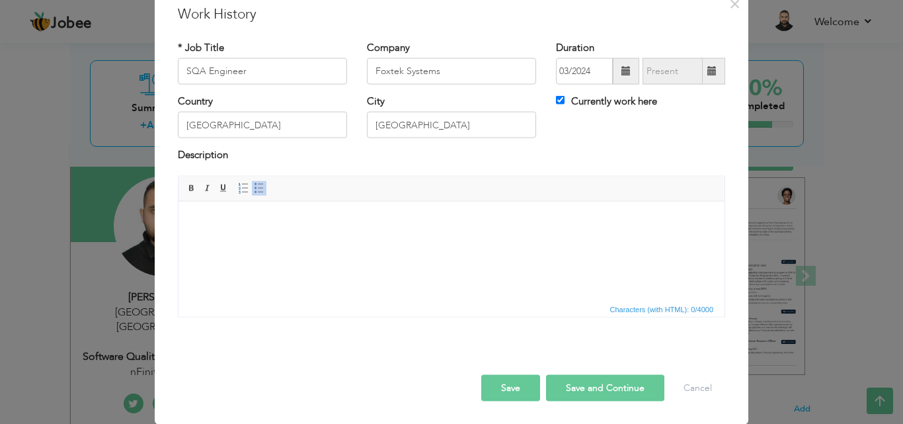
click at [365, 241] on html at bounding box center [451, 221] width 546 height 40
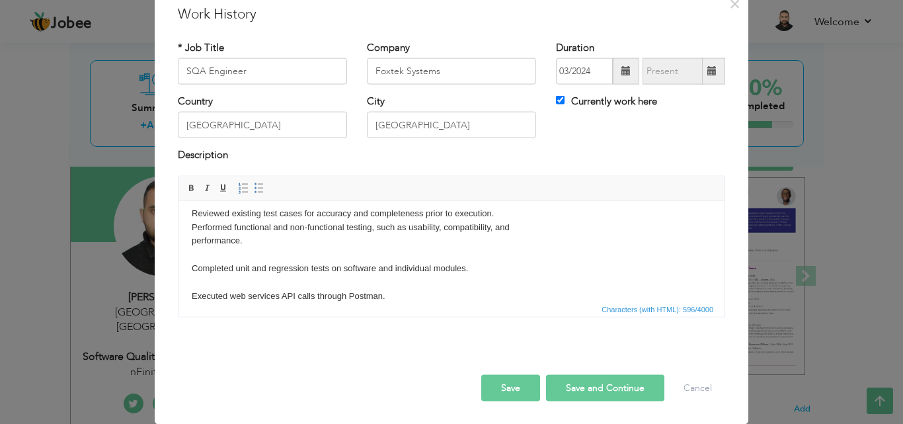
click at [503, 212] on body "Reported bugs using bug-tracking tools like Asana and Trello. Identified defect…" at bounding box center [451, 213] width 519 height 178
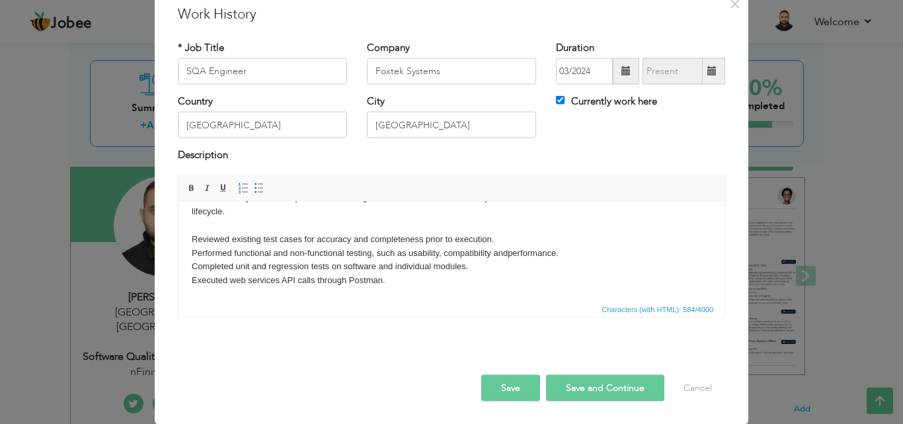
scroll to position [65, 0]
click at [481, 295] on html "Reported bugs using bug-tracking tools like Asana and Trello. Identified defect…" at bounding box center [451, 218] width 546 height 164
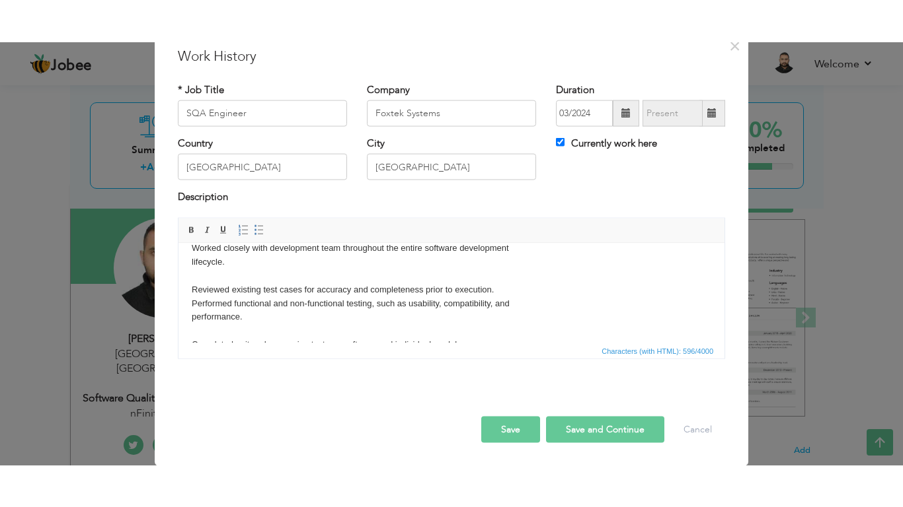
scroll to position [0, 0]
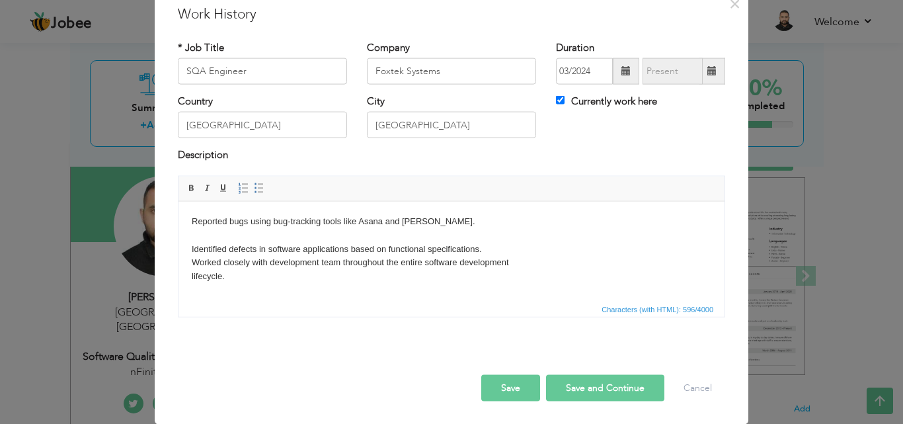
click at [464, 219] on body "Reported bugs using bug-tracking tools like Asana and Trello. Identified defect…" at bounding box center [451, 303] width 519 height 178
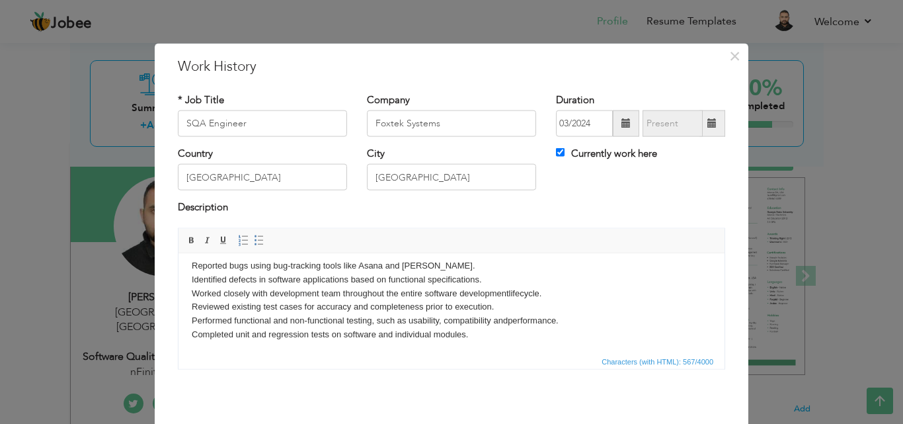
scroll to position [22, 0]
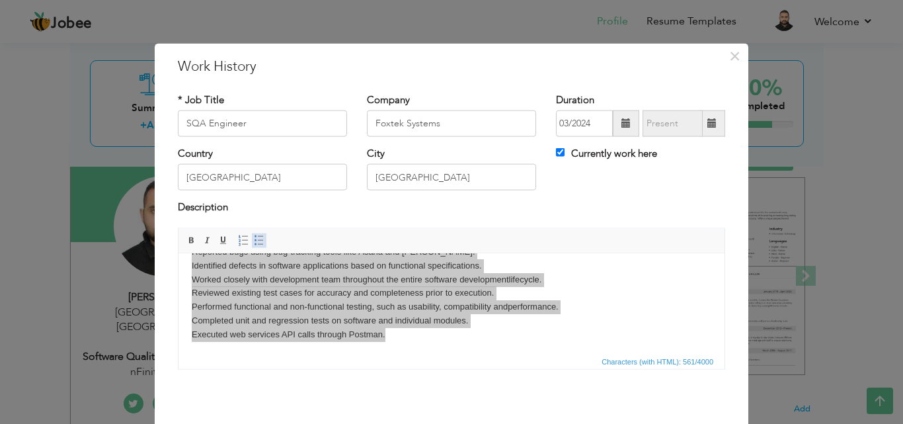
click at [252, 231] on span "Editor toolbars Basic Styles Bold Italic Underline Paragraph Insert/Remove Numb…" at bounding box center [451, 240] width 546 height 25
click at [258, 240] on span at bounding box center [259, 240] width 11 height 11
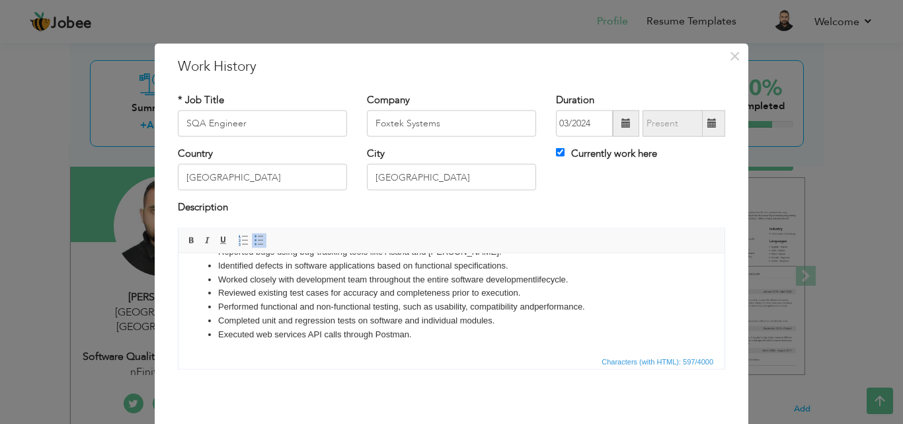
click at [609, 308] on li "Performed functional and non-functional testing, such as usability, compatibili…" at bounding box center [451, 306] width 466 height 14
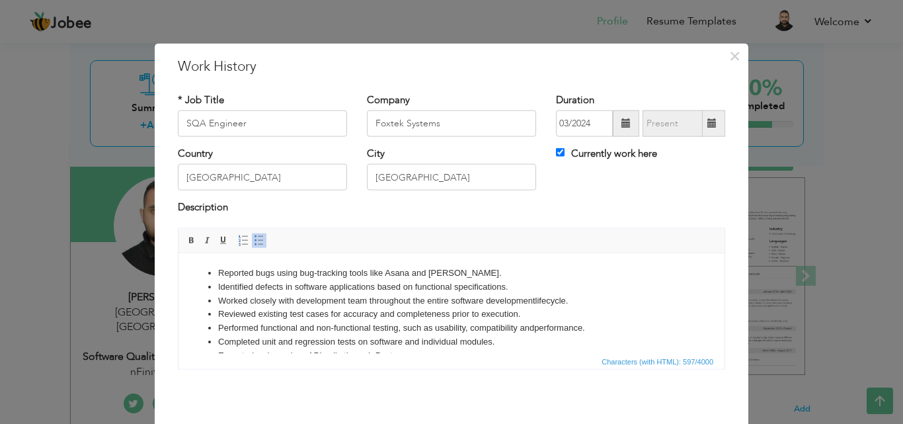
scroll to position [0, 0]
click at [217, 270] on ul "Reported bugs using bug-tracking tools like Asana and Trello. Identified defect…" at bounding box center [451, 314] width 519 height 96
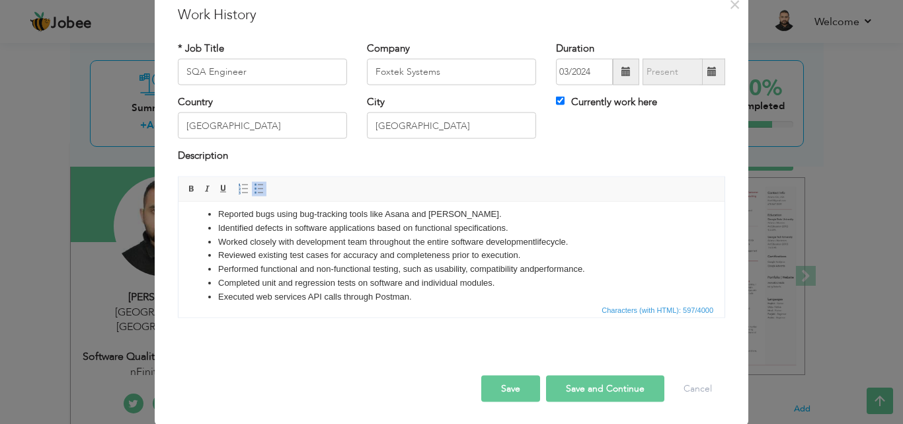
scroll to position [52, 0]
click at [506, 384] on button "Save" at bounding box center [510, 387] width 59 height 26
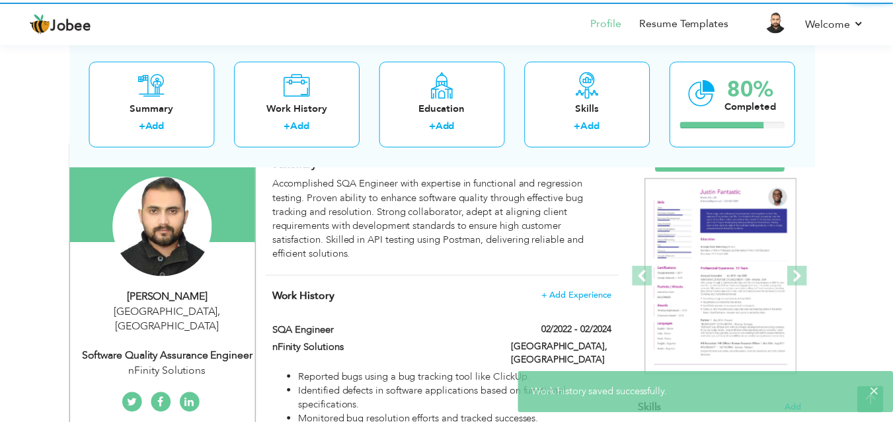
scroll to position [0, 0]
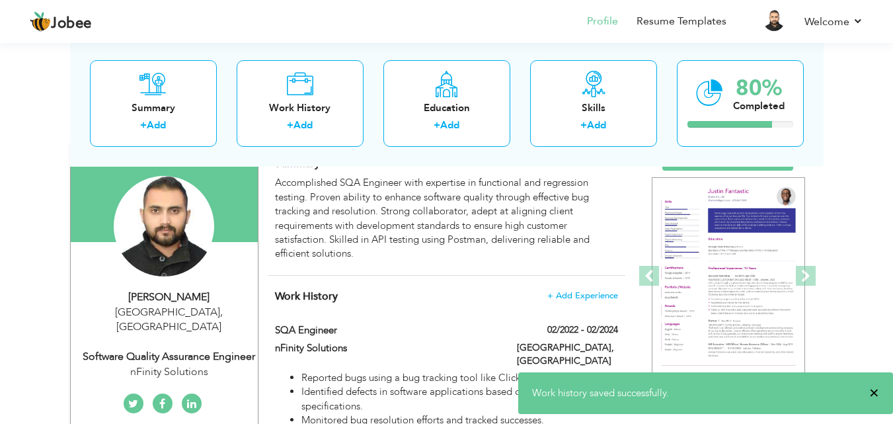
click at [872, 394] on span "×" at bounding box center [874, 392] width 10 height 13
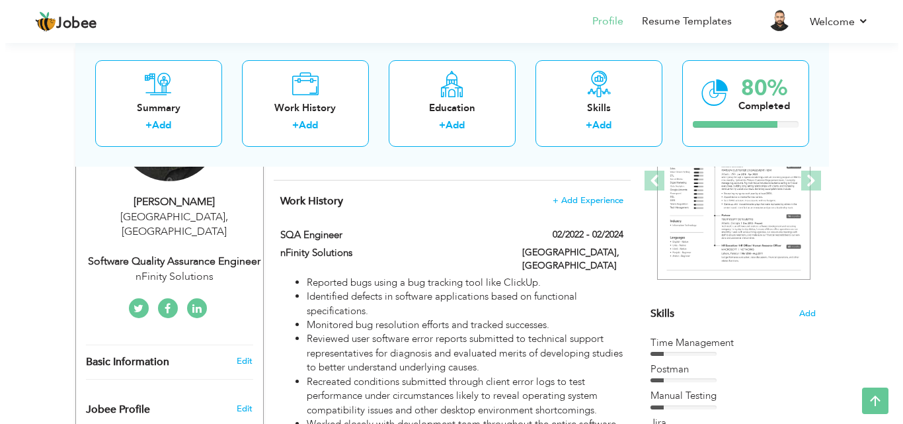
scroll to position [264, 0]
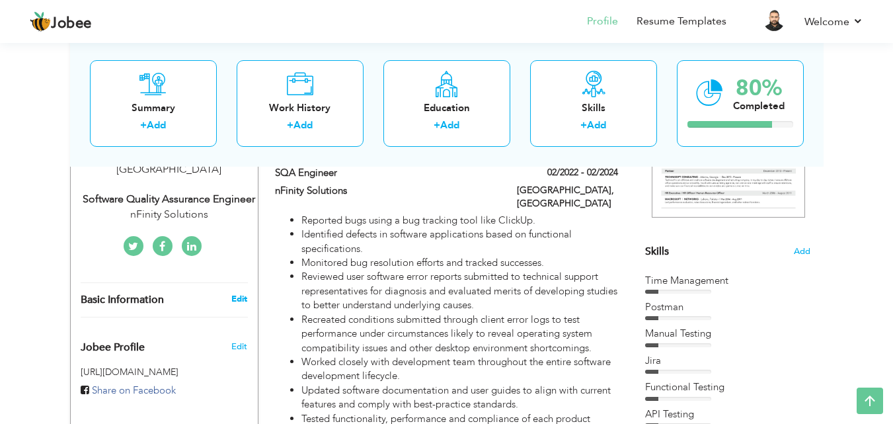
click at [240, 293] on link "Edit" at bounding box center [239, 299] width 16 height 12
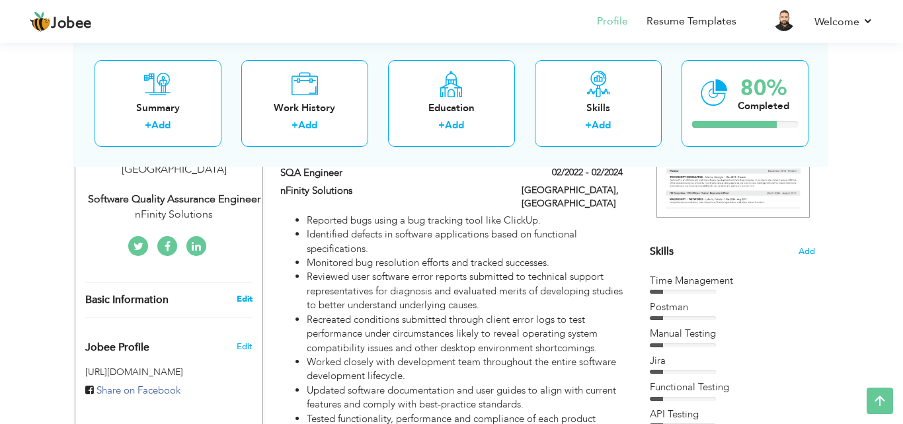
type input "Ehtisham"
type input "Siddiqui"
type input "+923207650468"
select select "number:166"
type input "[GEOGRAPHIC_DATA]"
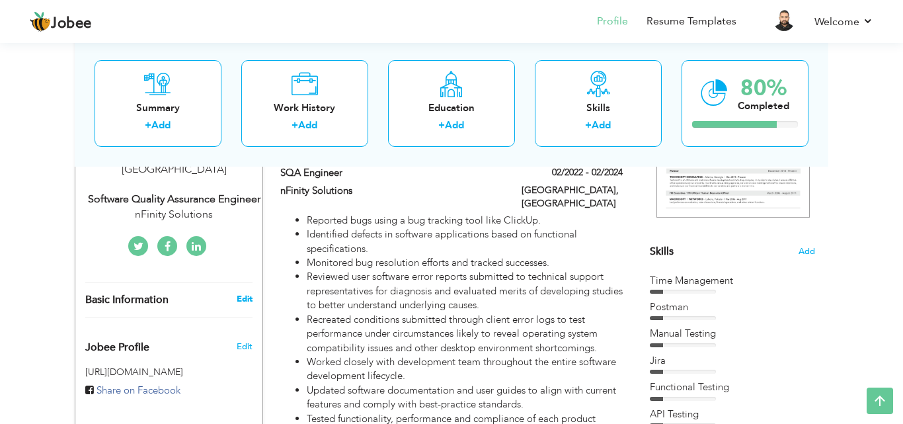
select select "number:5"
type input "nFinity Solutions"
type input "Software Quality Assurance Engineer"
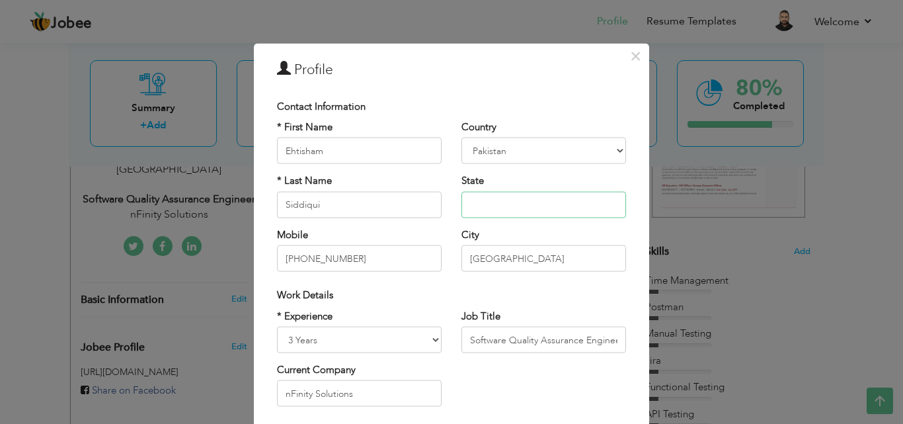
click at [501, 207] on input "text" at bounding box center [543, 204] width 165 height 26
type input "[GEOGRAPHIC_DATA]"
click at [301, 253] on input "+923207650468" at bounding box center [359, 258] width 165 height 26
click at [288, 256] on input "+923 207650468" at bounding box center [359, 258] width 165 height 26
click at [306, 254] on input "+ 923 207650468" at bounding box center [359, 258] width 165 height 26
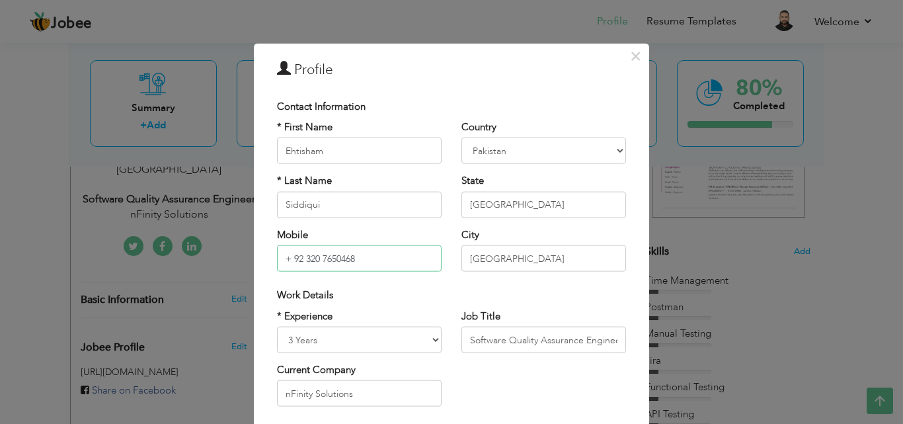
scroll to position [66, 0]
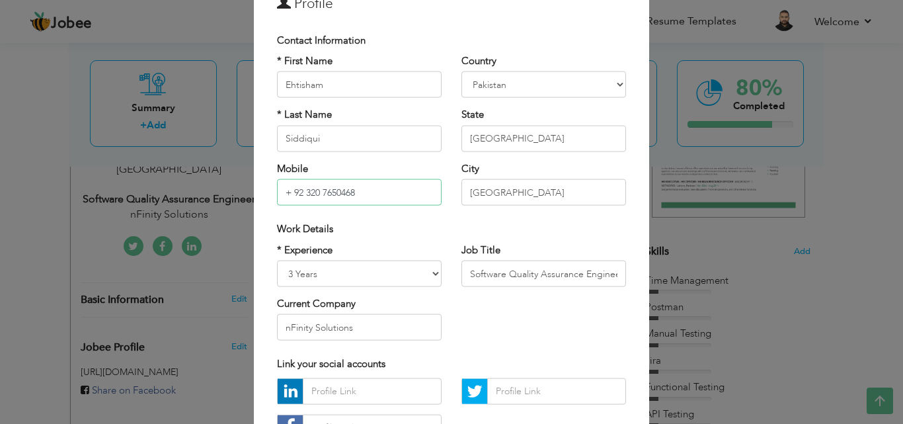
type input "+ 92 320 7650468"
click at [430, 272] on select "Entry Level Less than 1 Year 1 Year 2 Years 3 Years 4 Years 5 Years 6 Years 7 Y…" at bounding box center [359, 273] width 165 height 26
select select "number:6"
click at [277, 260] on select "Entry Level Less than 1 Year 1 Year 2 Years 3 Years 4 Years 5 Years 6 Years 7 Y…" at bounding box center [359, 273] width 165 height 26
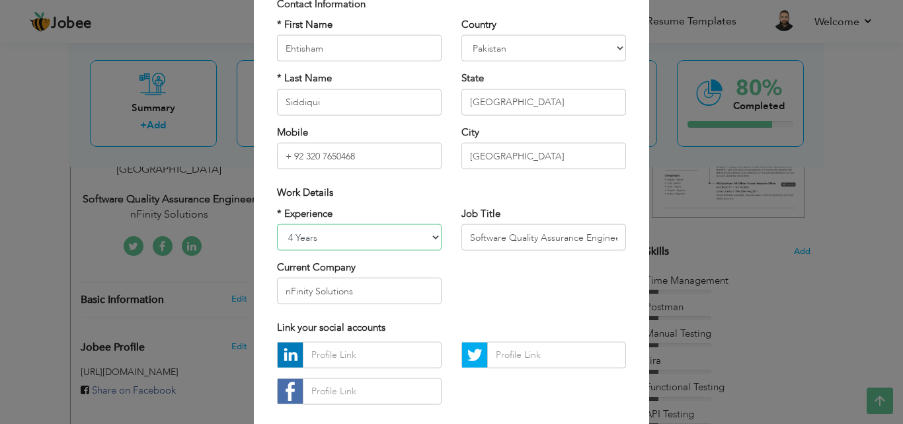
scroll to position [132, 0]
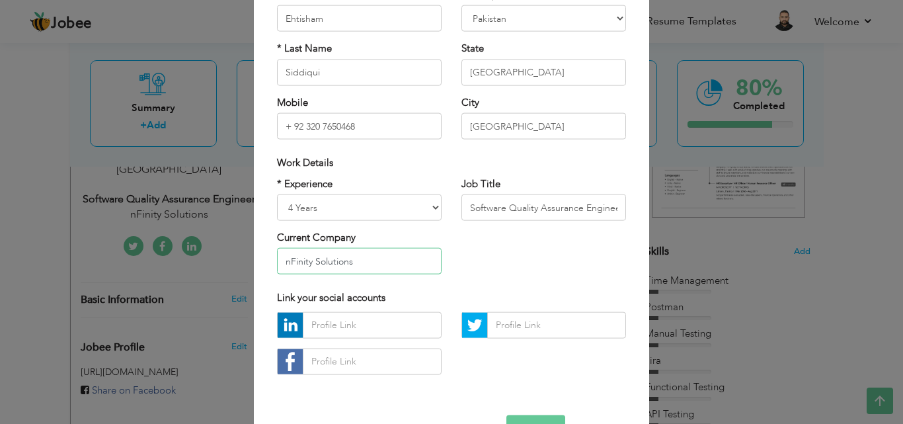
click at [382, 262] on input "nFinity Solutions" at bounding box center [359, 261] width 165 height 26
paste input "Foxtek Systems"
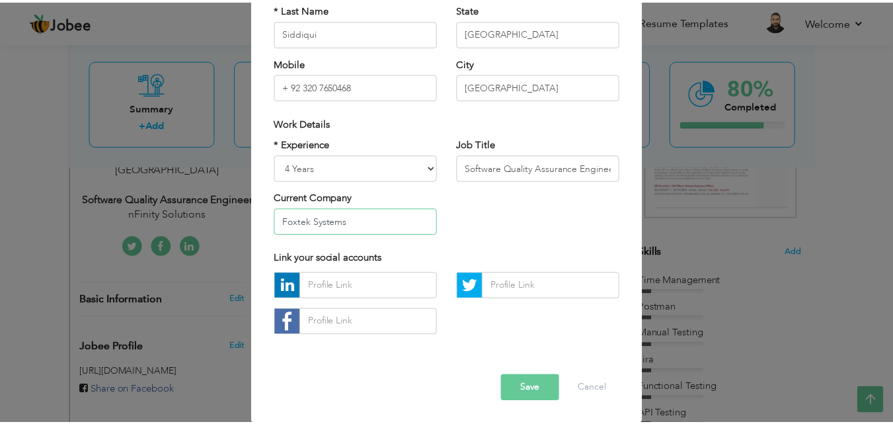
scroll to position [172, 0]
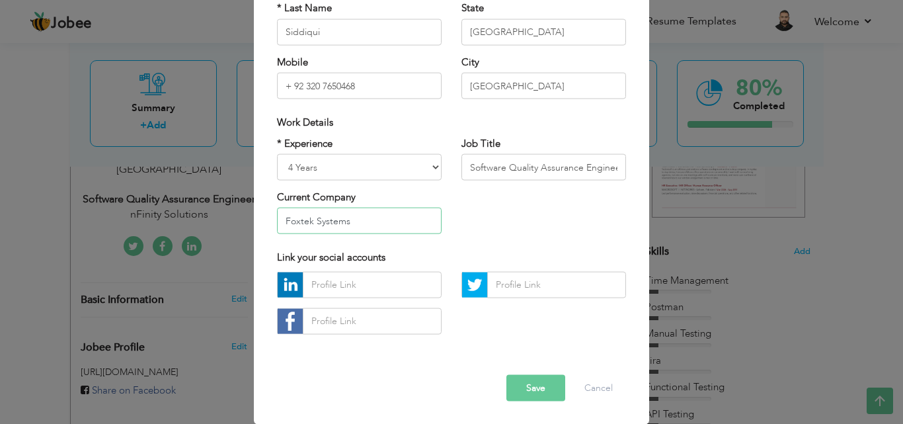
type input "Foxtek Systems"
click at [528, 389] on button "Save" at bounding box center [535, 387] width 59 height 26
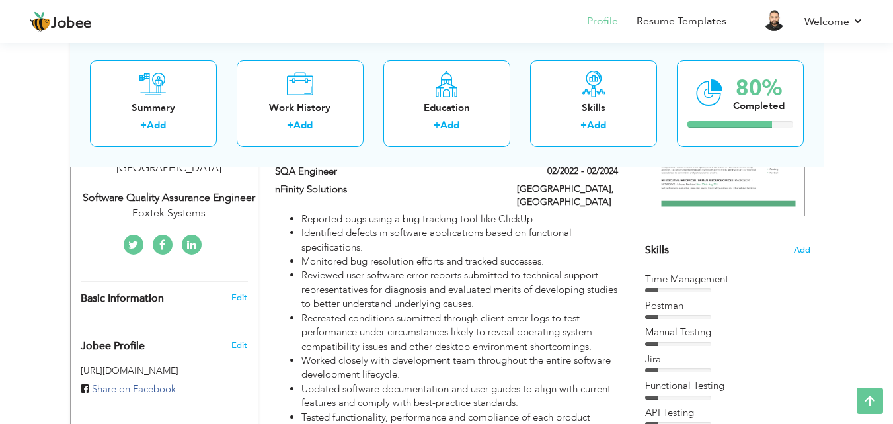
scroll to position [264, 0]
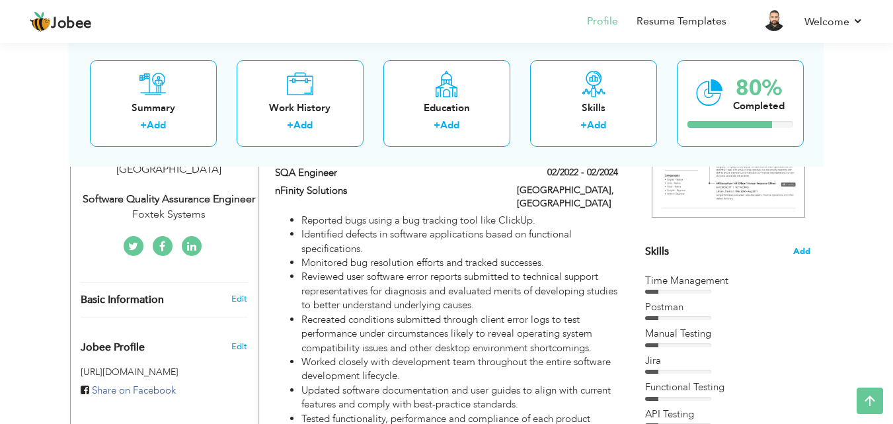
click at [804, 251] on span "Add" at bounding box center [801, 251] width 17 height 13
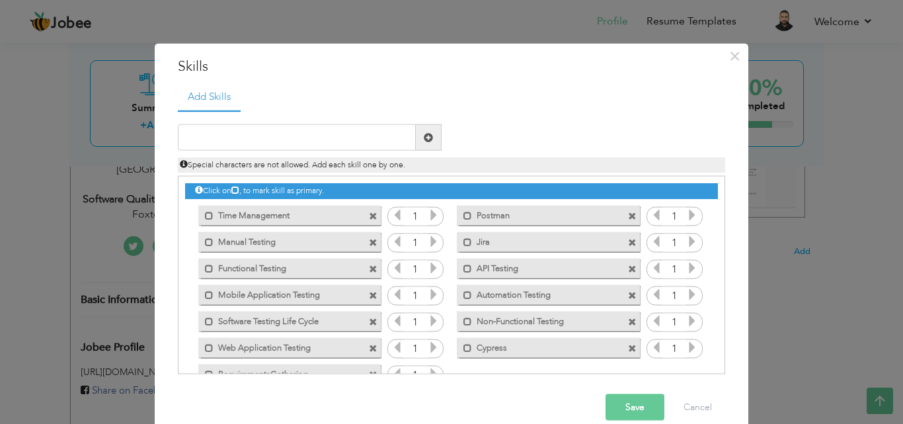
click at [628, 239] on span at bounding box center [632, 242] width 9 height 9
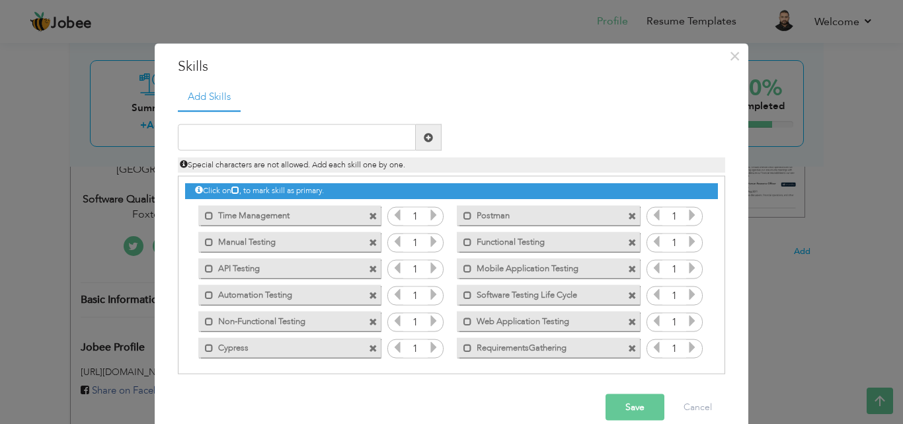
click at [369, 214] on span at bounding box center [373, 215] width 9 height 9
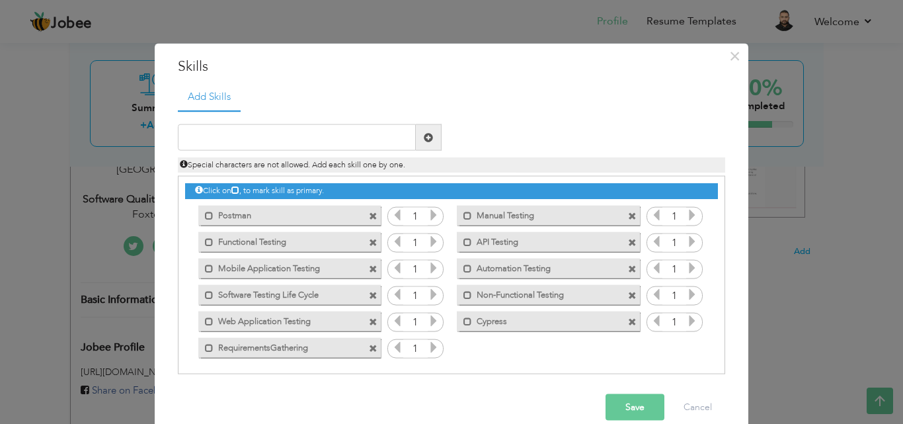
click at [628, 213] on span at bounding box center [632, 215] width 9 height 9
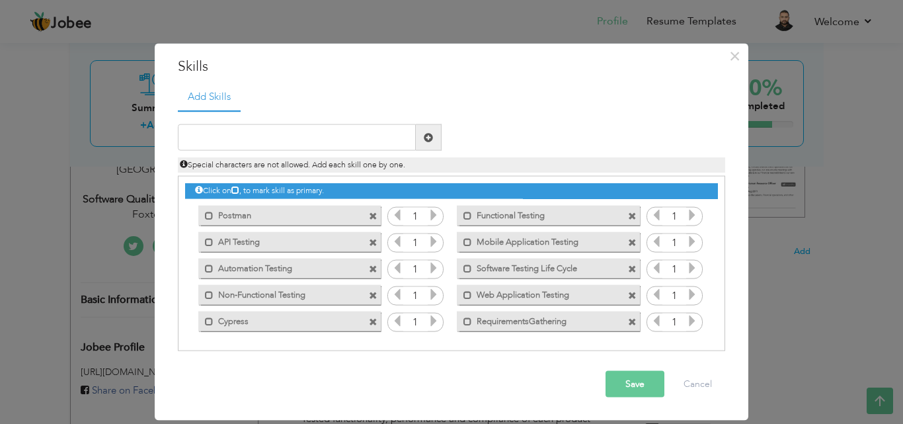
click at [373, 267] on span at bounding box center [373, 268] width 9 height 9
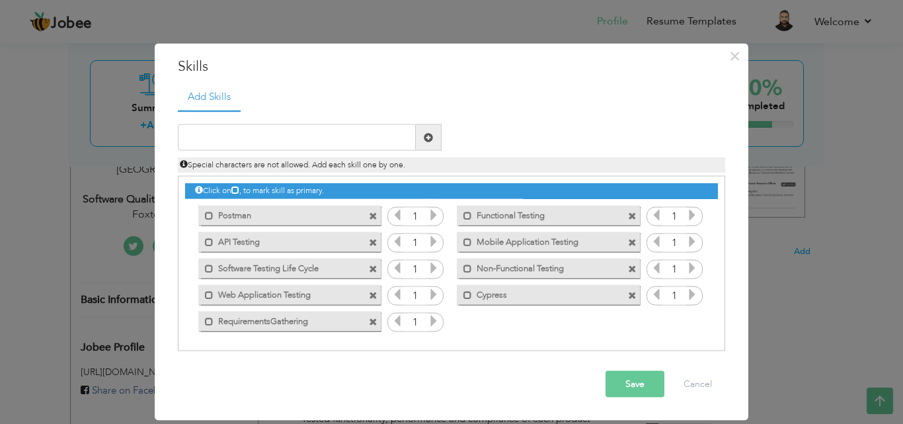
click at [636, 292] on span at bounding box center [632, 295] width 9 height 9
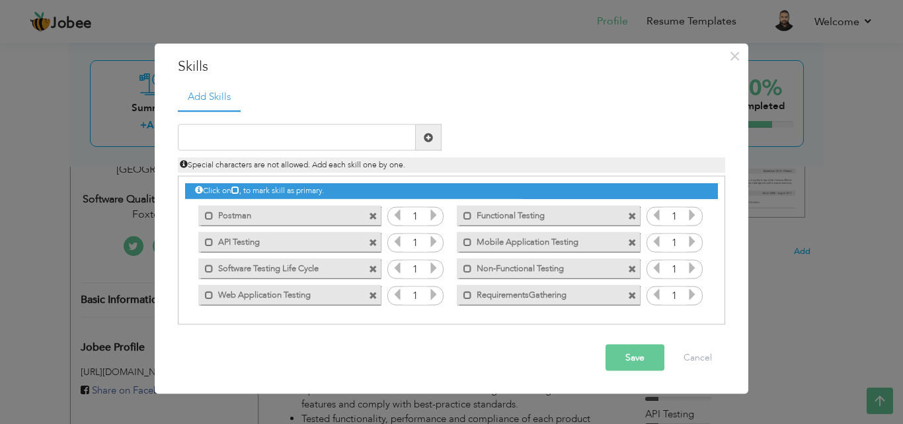
click at [633, 294] on span at bounding box center [632, 295] width 9 height 9
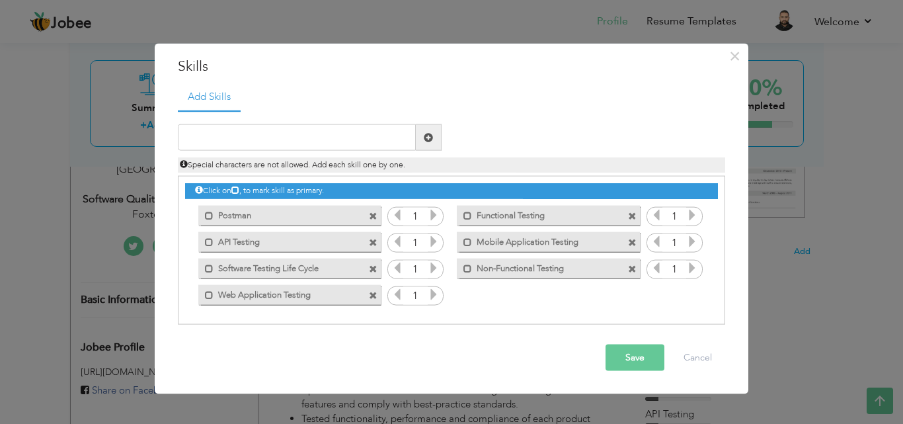
click at [371, 291] on span at bounding box center [373, 295] width 9 height 9
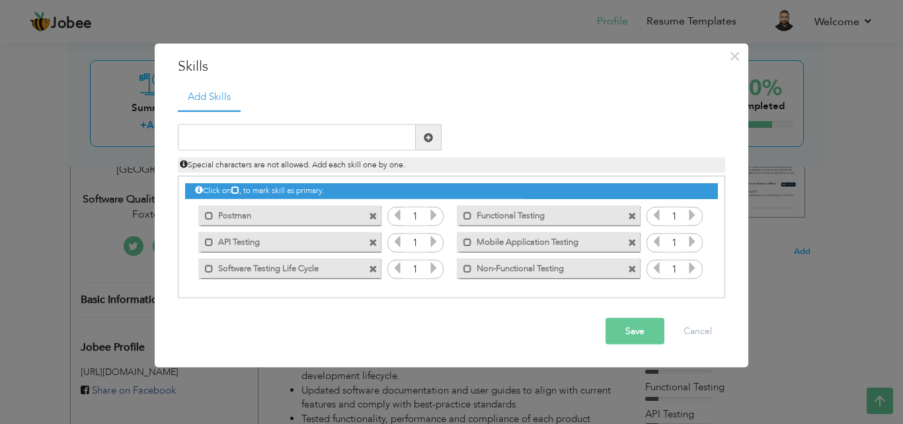
click at [373, 268] on span at bounding box center [373, 268] width 9 height 9
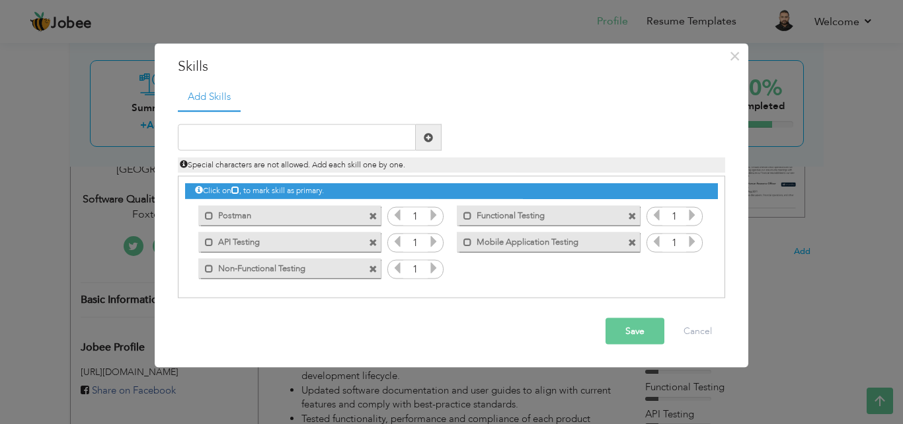
click at [375, 236] on span at bounding box center [375, 238] width 12 height 14
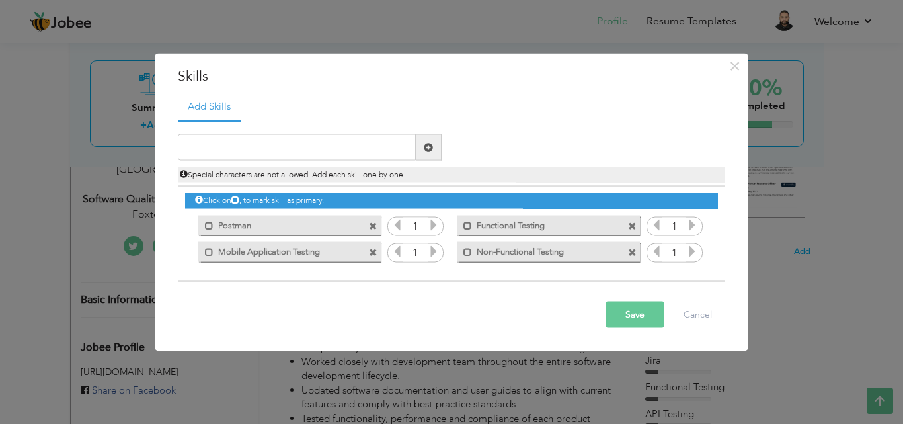
click at [375, 227] on span at bounding box center [373, 225] width 9 height 9
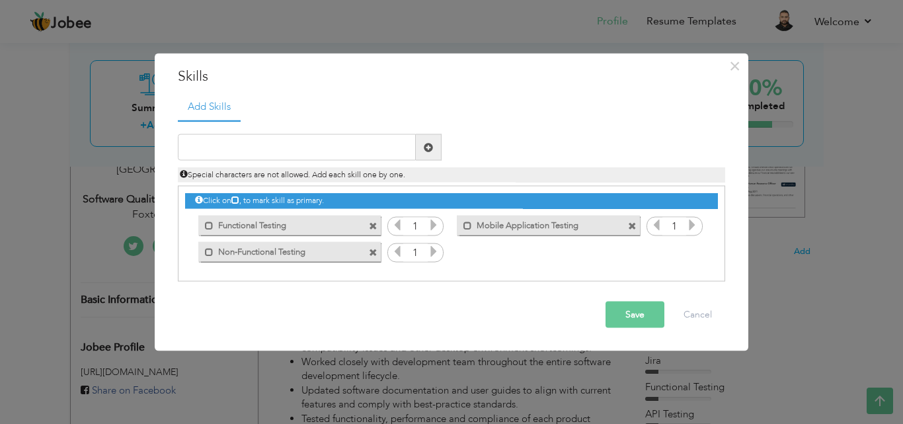
click at [375, 227] on span at bounding box center [373, 225] width 9 height 9
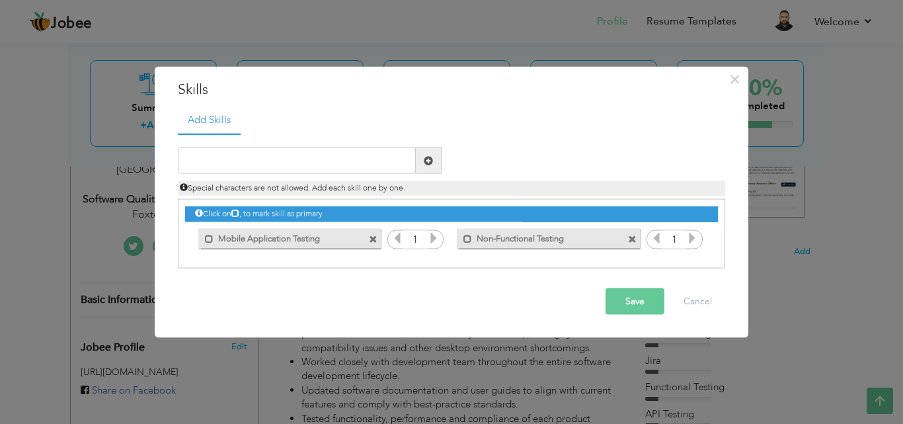
click at [372, 236] on span at bounding box center [373, 239] width 9 height 9
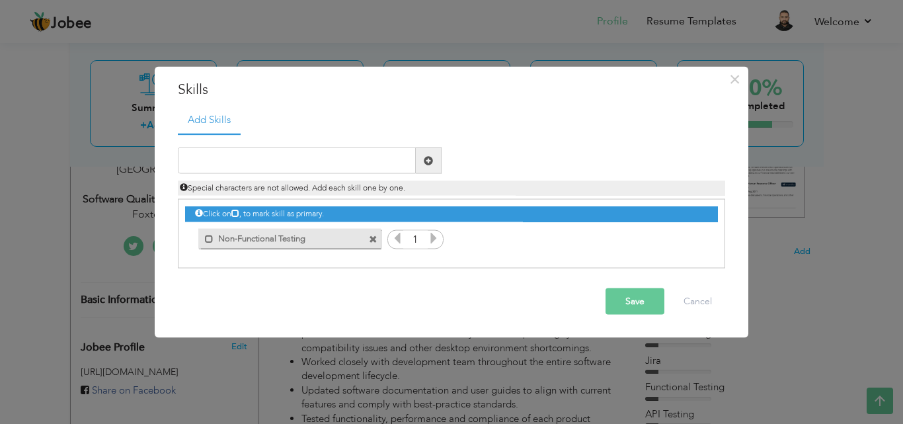
click at [372, 236] on span at bounding box center [373, 239] width 9 height 9
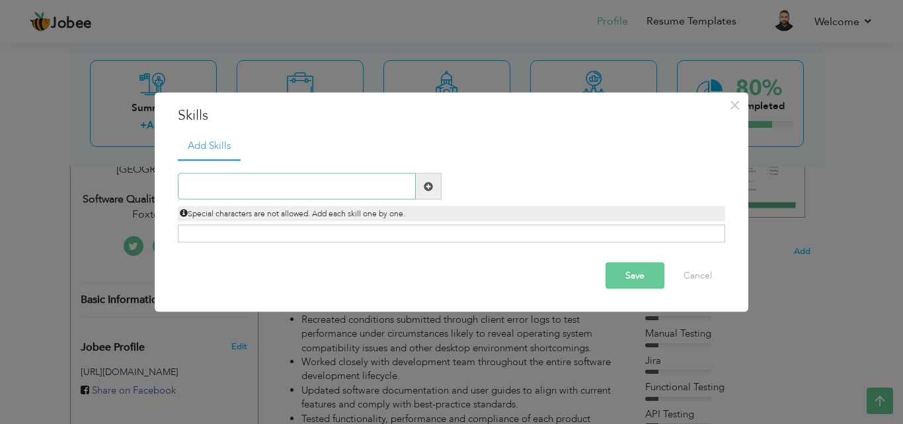
click at [274, 189] on input "text" at bounding box center [297, 186] width 238 height 26
paste input "Functional testing"
type input "Functional testing"
click at [431, 187] on span at bounding box center [428, 185] width 9 height 9
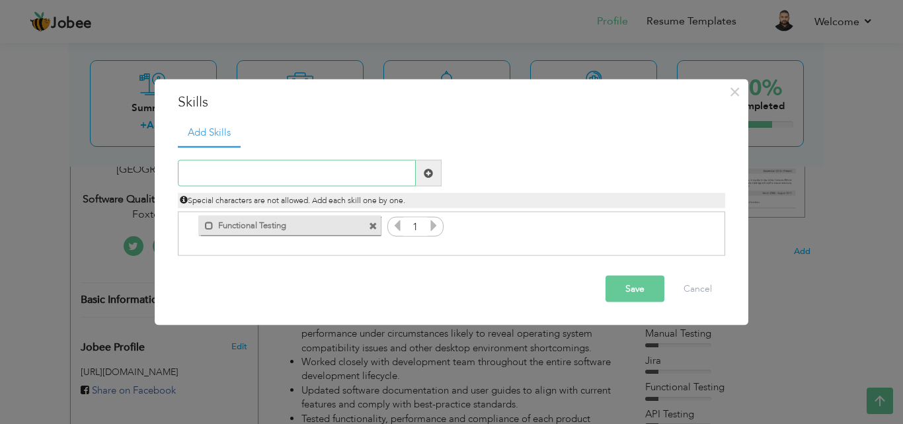
click at [313, 169] on input "text" at bounding box center [297, 173] width 238 height 26
paste input "Software development lifecycle"
type input "Software development lifecycle"
click at [425, 169] on span at bounding box center [428, 172] width 9 height 9
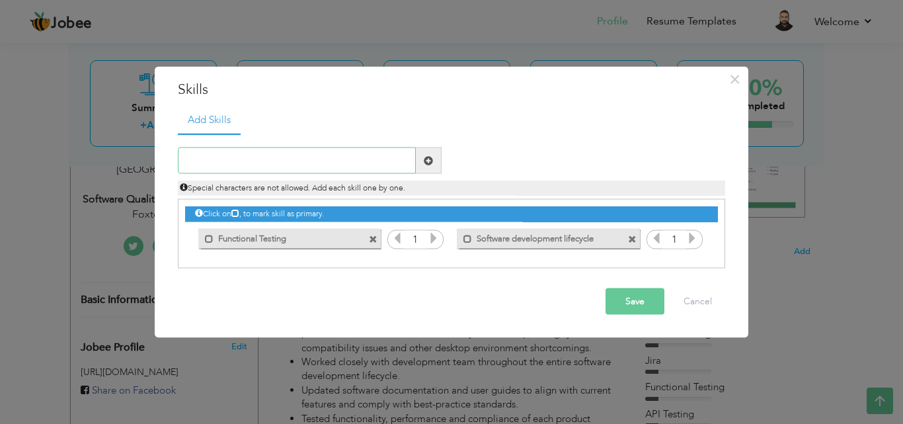
click at [344, 161] on input "text" at bounding box center [297, 160] width 238 height 26
paste input "Regression"
type input "Regression"
click at [425, 161] on span at bounding box center [428, 159] width 9 height 9
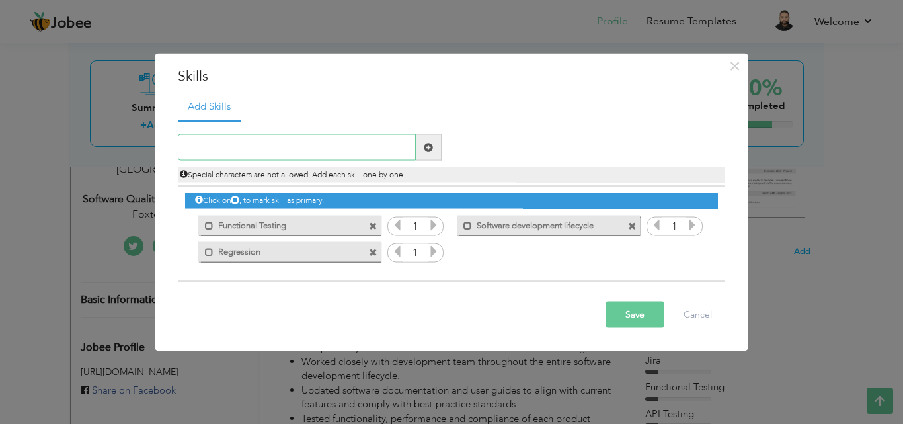
click at [328, 153] on input "text" at bounding box center [297, 147] width 238 height 26
paste input "Team collaboration"
type input "Team collaboration"
click at [427, 149] on span at bounding box center [428, 146] width 9 height 9
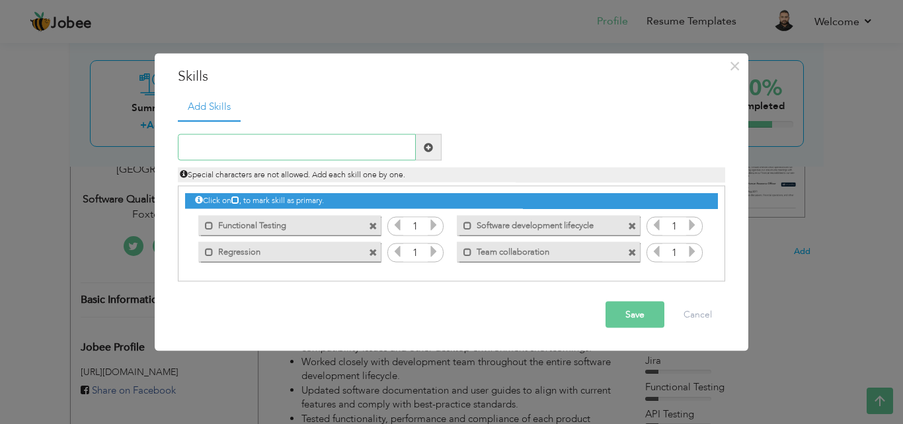
click at [302, 151] on input "text" at bounding box center [297, 147] width 238 height 26
paste input "API testing"
type input "API testing"
click at [430, 150] on span at bounding box center [428, 146] width 9 height 9
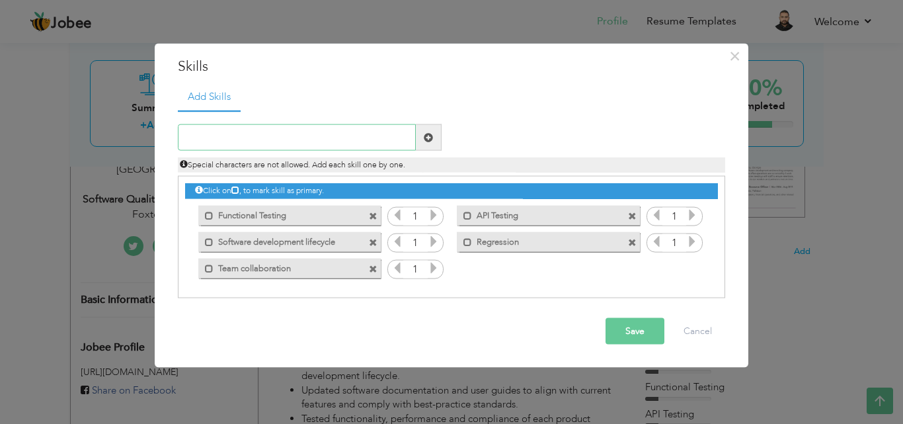
click at [303, 137] on input "text" at bounding box center [297, 137] width 238 height 26
paste input "Task prioritization"
type input "Task prioritization"
click at [427, 139] on span at bounding box center [428, 136] width 9 height 9
click at [311, 145] on input "text" at bounding box center [297, 137] width 238 height 26
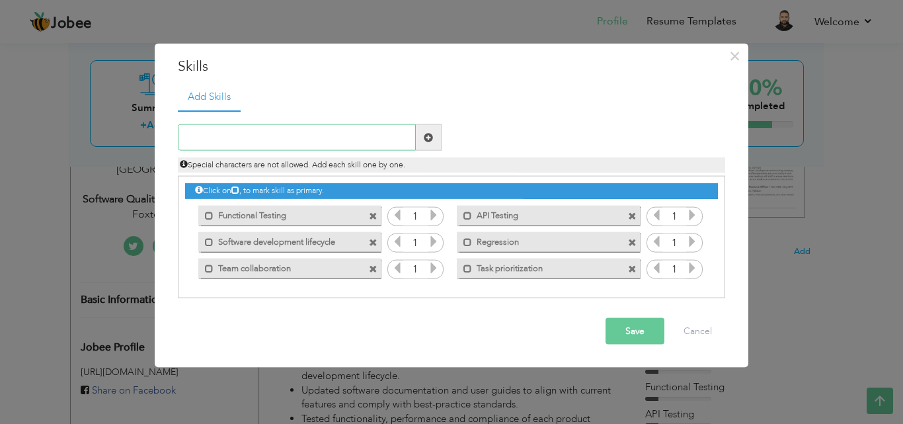
paste input "Software documentation"
type input "Software documentation"
click at [319, 141] on input "Software documentation" at bounding box center [297, 137] width 238 height 26
click at [431, 133] on span at bounding box center [428, 136] width 9 height 9
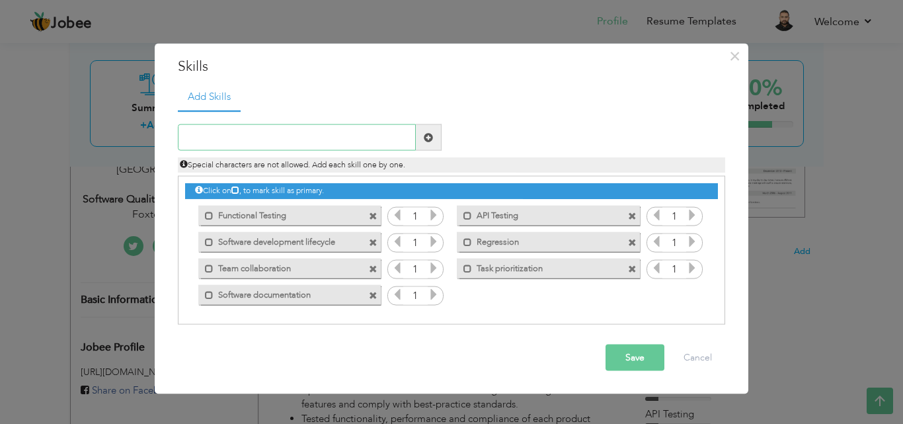
click at [318, 136] on input "text" at bounding box center [297, 137] width 238 height 26
paste input "Test case development"
type input "Test case development"
click at [437, 129] on span at bounding box center [429, 137] width 26 height 26
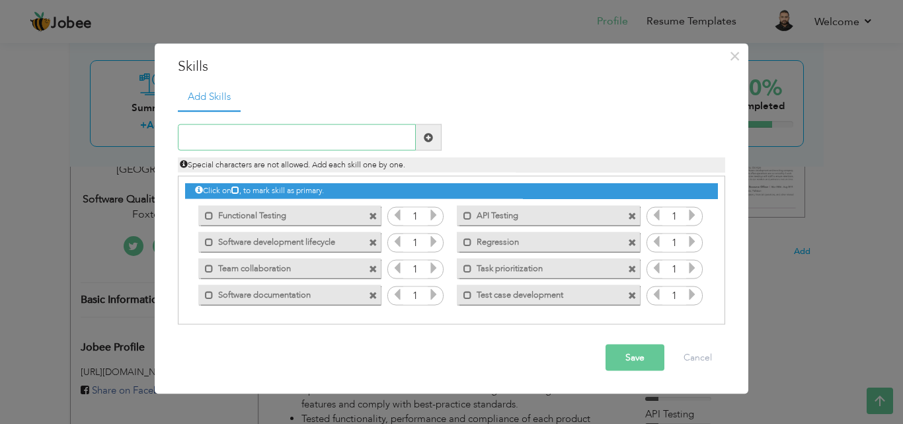
click at [292, 140] on input "text" at bounding box center [297, 137] width 238 height 26
paste input "Test case review"
type input "Test case review"
click at [432, 135] on span at bounding box center [428, 136] width 9 height 9
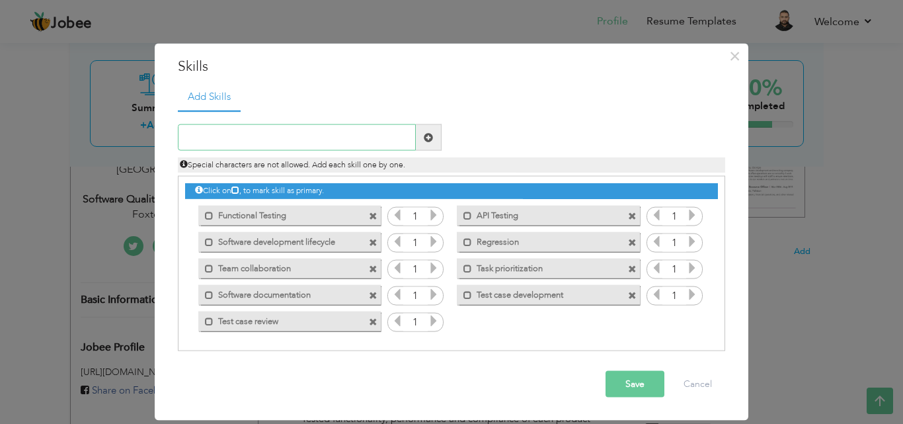
click at [336, 137] on input "text" at bounding box center [297, 137] width 238 height 26
paste input "Performance testing"
type input "Performance testing"
click at [427, 137] on span at bounding box center [428, 136] width 9 height 9
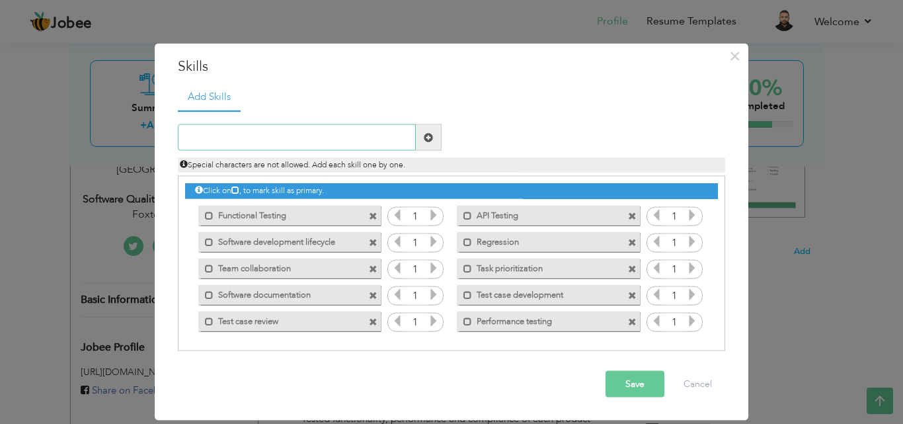
click at [289, 139] on input "text" at bounding box center [297, 137] width 238 height 26
type input "Non-Functional Testing"
click at [433, 136] on span at bounding box center [429, 137] width 26 height 26
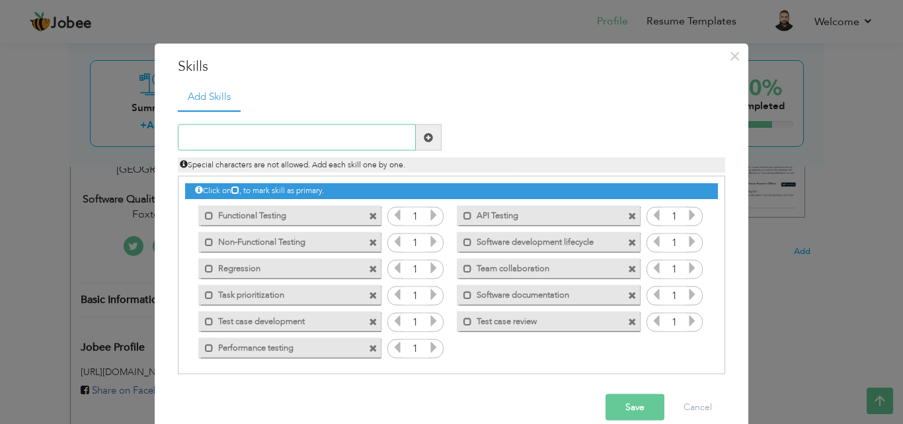
click at [368, 131] on input "text" at bounding box center [297, 137] width 238 height 26
type input "ClickUp"
click at [425, 136] on span at bounding box center [428, 136] width 9 height 9
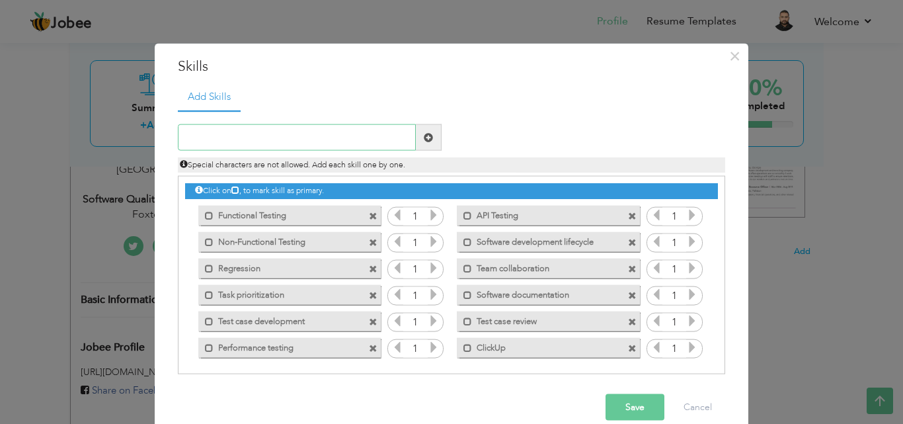
click at [355, 135] on input "text" at bounding box center [297, 137] width 238 height 26
type input "Postman"
click at [426, 133] on span at bounding box center [428, 136] width 9 height 9
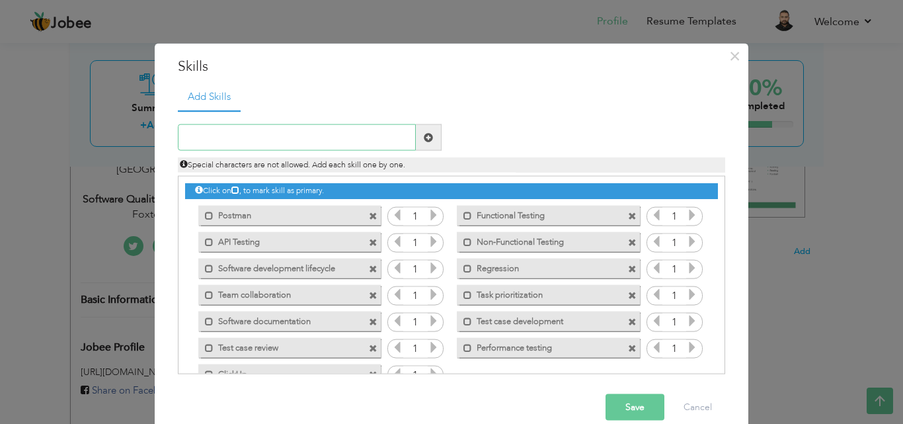
click at [334, 138] on input "text" at bounding box center [297, 137] width 238 height 26
type input "[PERSON_NAME]"
click at [425, 133] on span at bounding box center [428, 136] width 9 height 9
click at [336, 143] on input "text" at bounding box center [297, 137] width 238 height 26
type input "Asana"
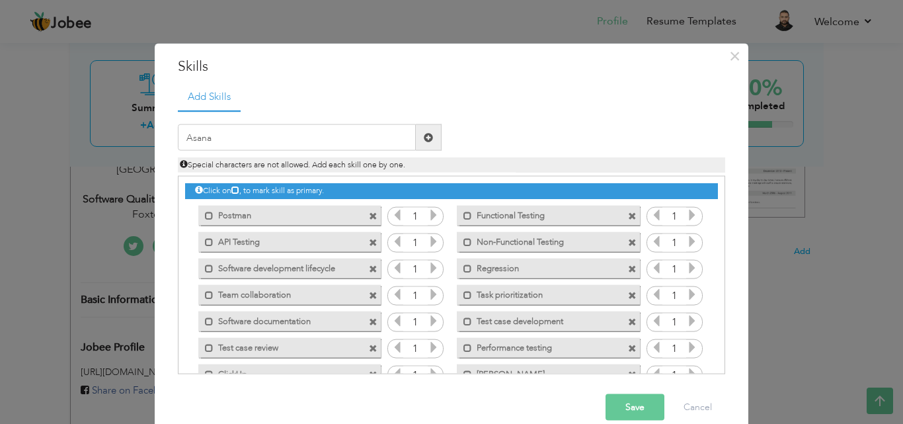
click at [427, 133] on span at bounding box center [428, 136] width 9 height 9
click at [625, 403] on button "Save" at bounding box center [634, 407] width 59 height 26
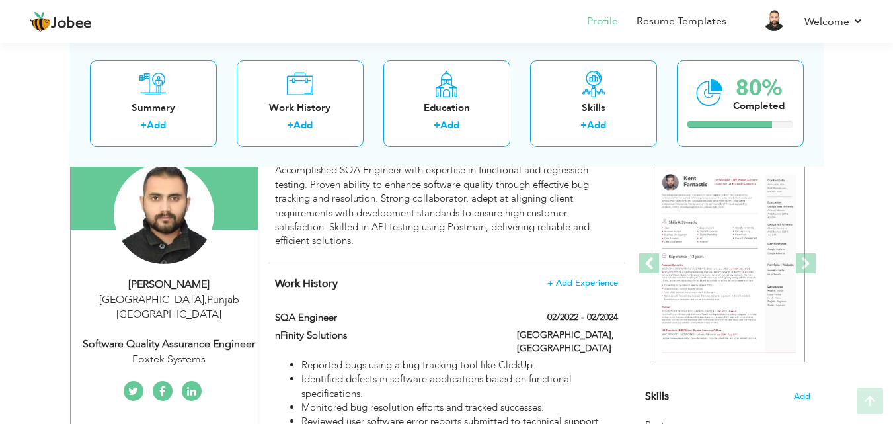
scroll to position [132, 0]
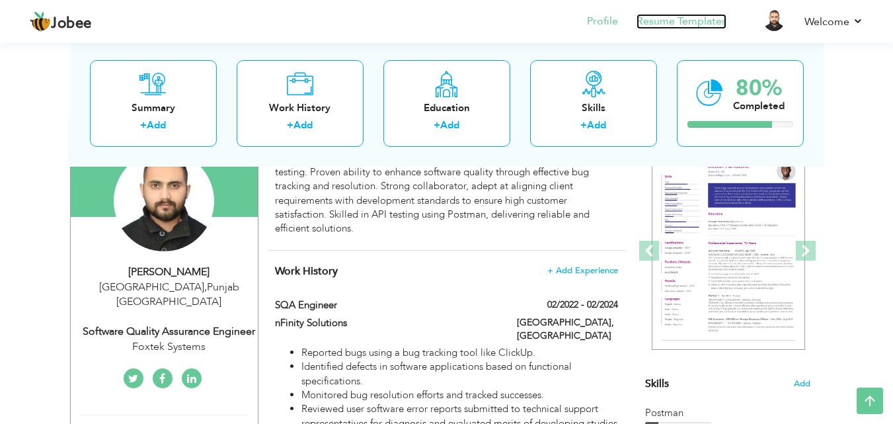
click at [686, 23] on link "Resume Templates" at bounding box center [681, 21] width 90 height 15
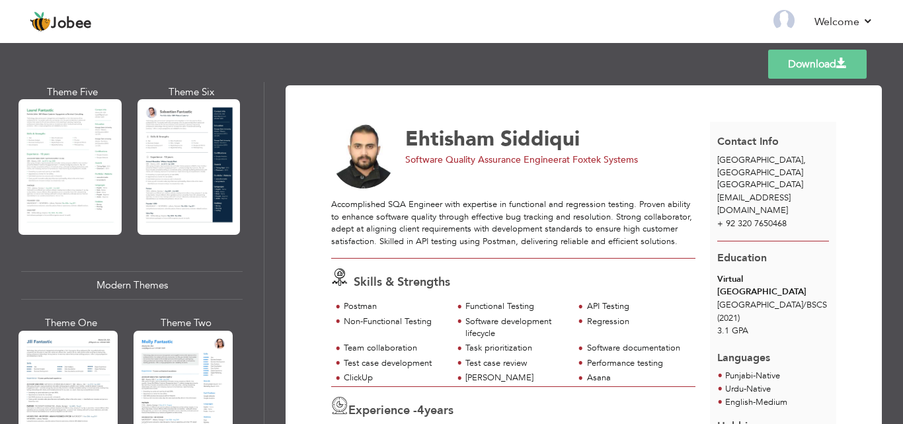
scroll to position [462, 0]
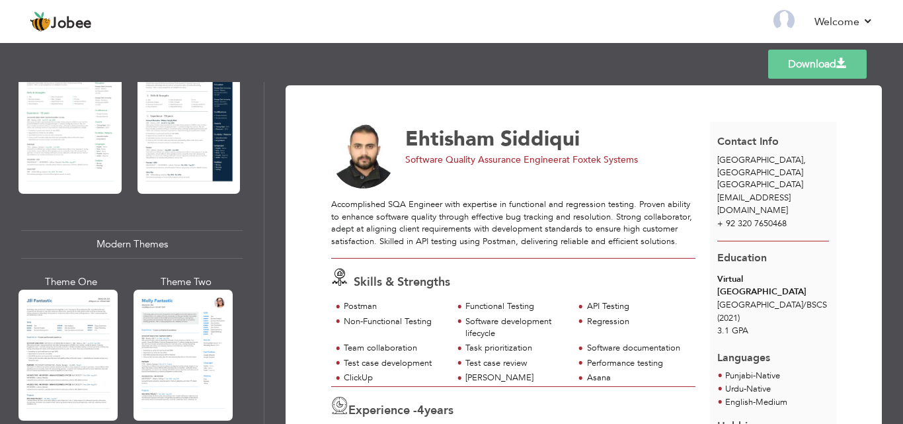
click at [65, 334] on div at bounding box center [67, 354] width 99 height 131
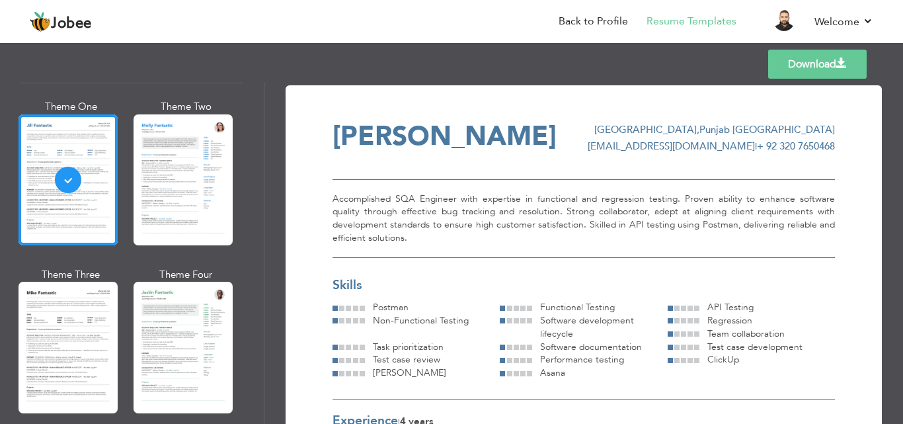
scroll to position [661, 0]
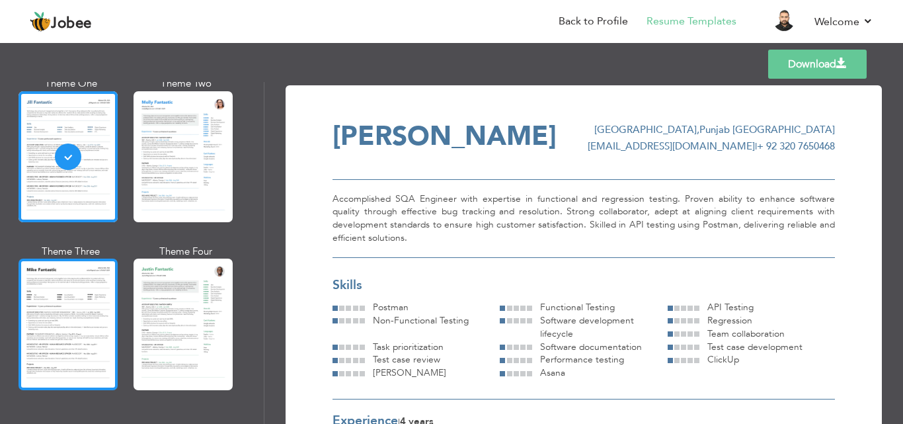
click at [69, 287] on div at bounding box center [67, 323] width 99 height 131
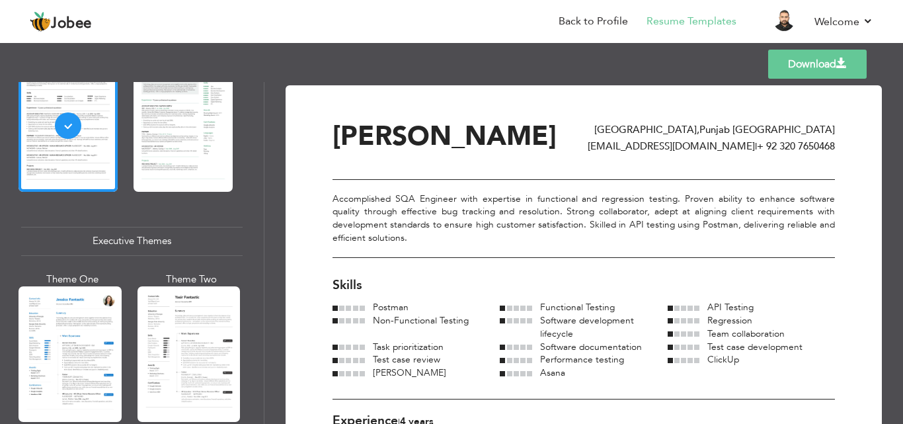
scroll to position [925, 0]
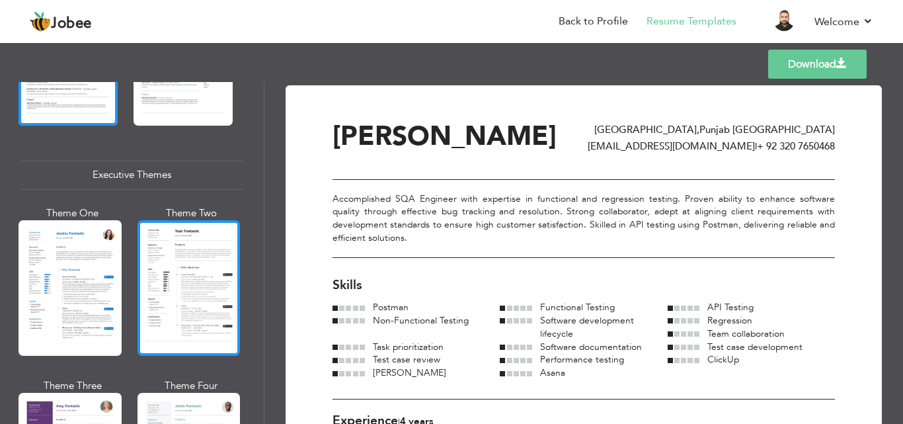
click at [178, 252] on div at bounding box center [188, 287] width 103 height 135
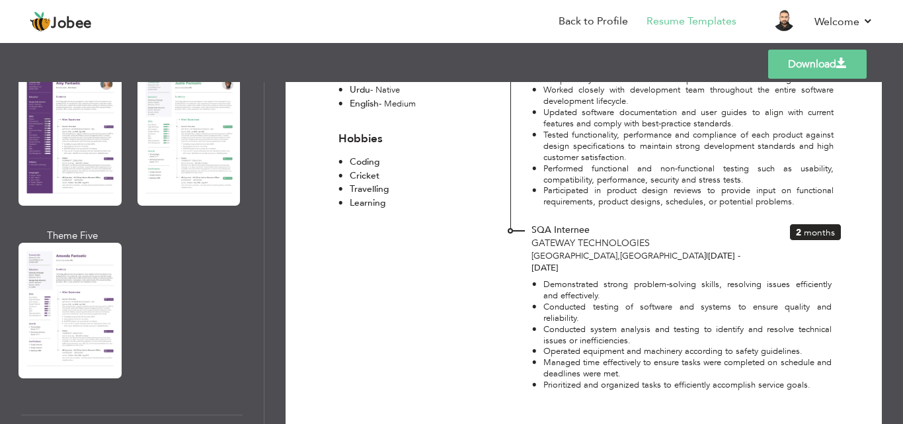
scroll to position [1255, 0]
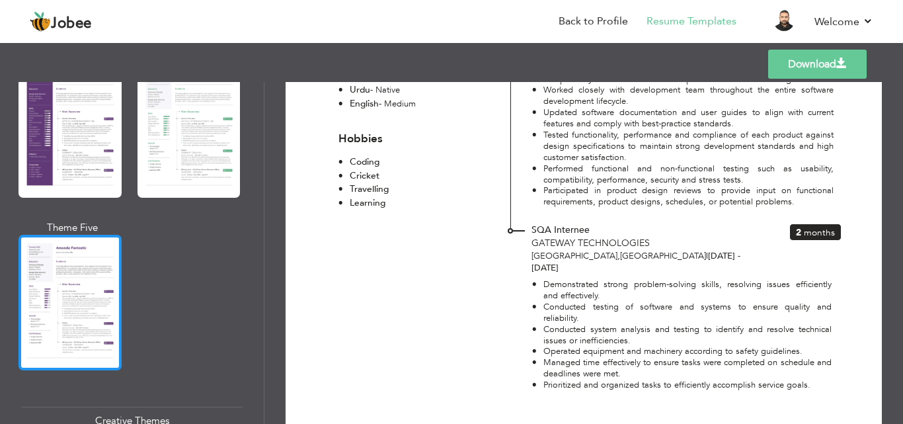
click at [79, 270] on div at bounding box center [69, 302] width 103 height 135
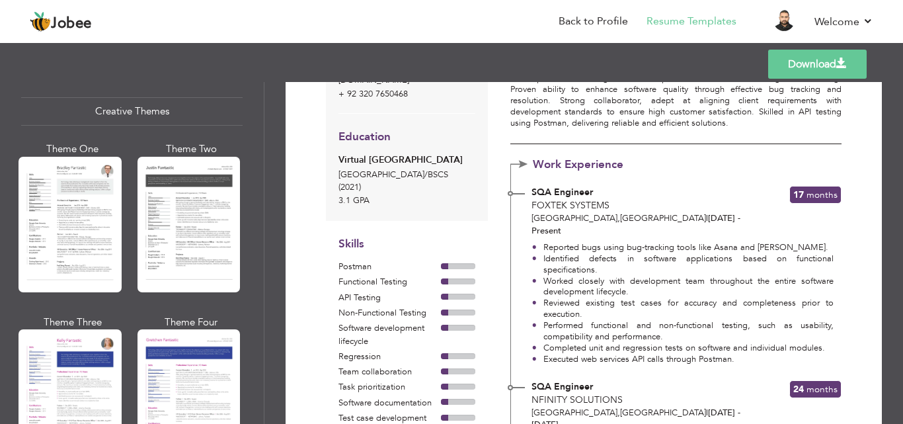
scroll to position [1586, 0]
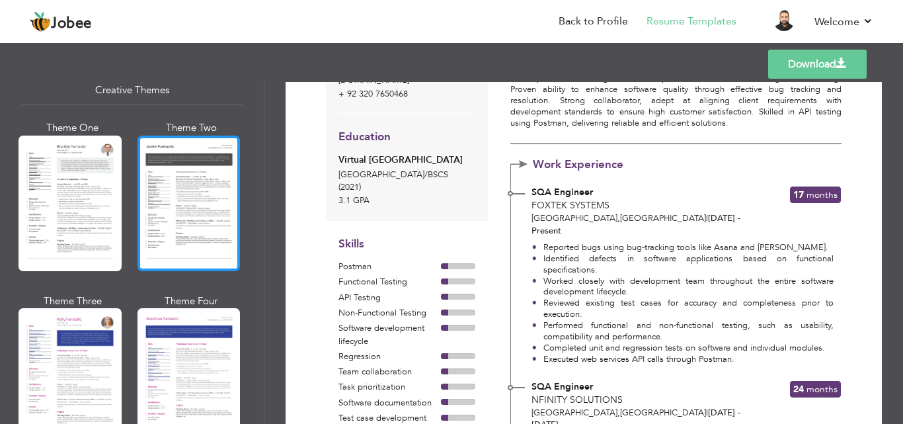
click at [172, 191] on div at bounding box center [188, 202] width 103 height 135
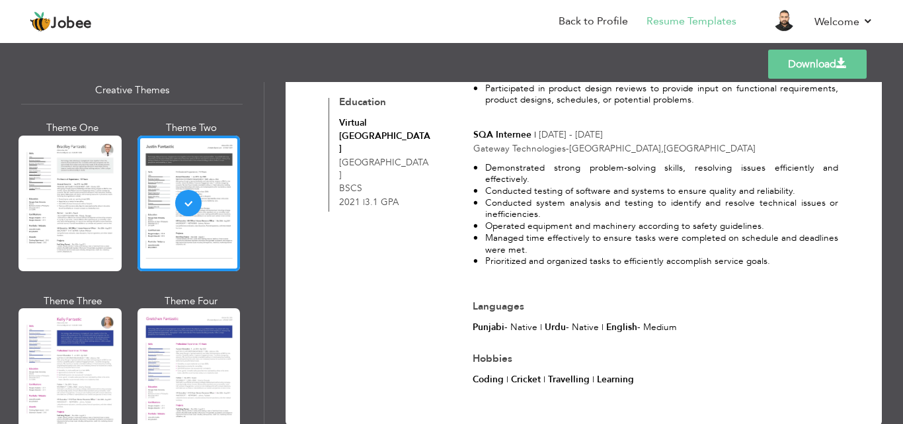
scroll to position [643, 0]
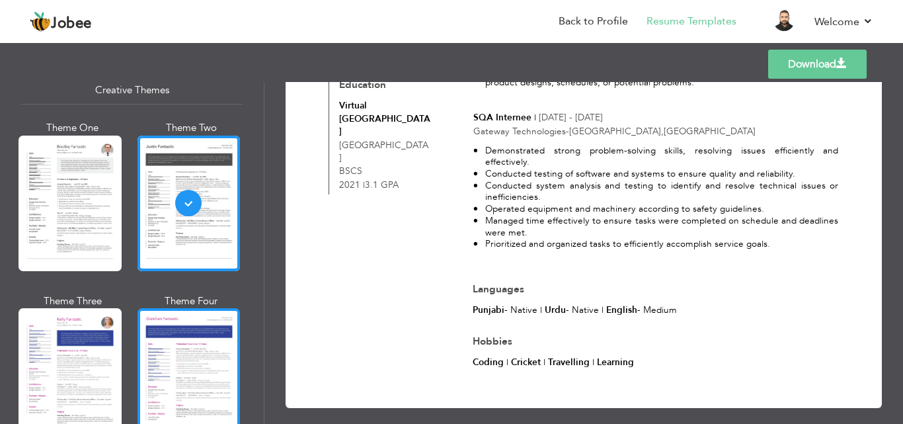
click at [198, 336] on div at bounding box center [188, 375] width 103 height 135
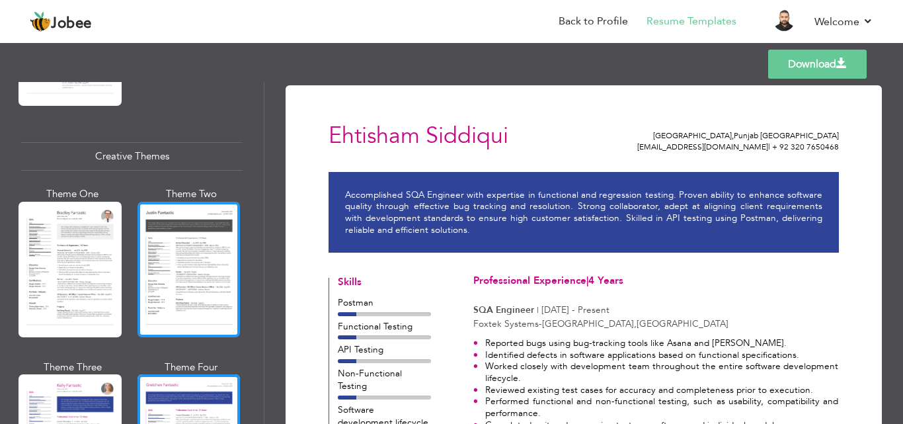
scroll to position [1454, 0]
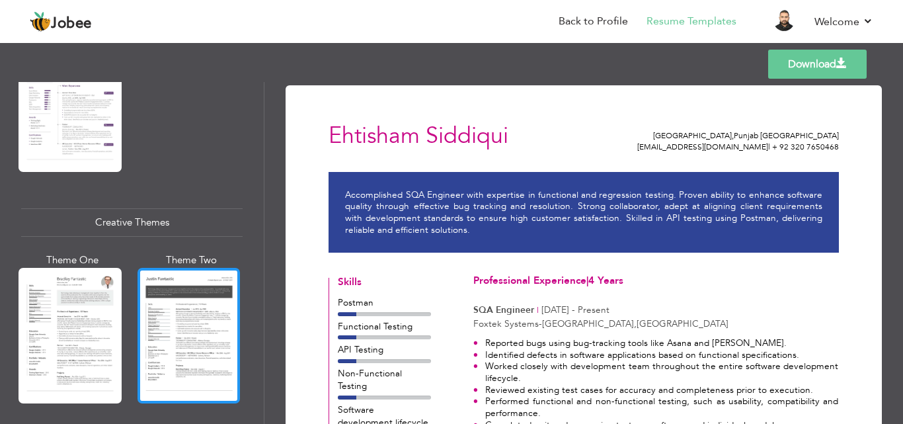
click at [188, 297] on div at bounding box center [188, 335] width 103 height 135
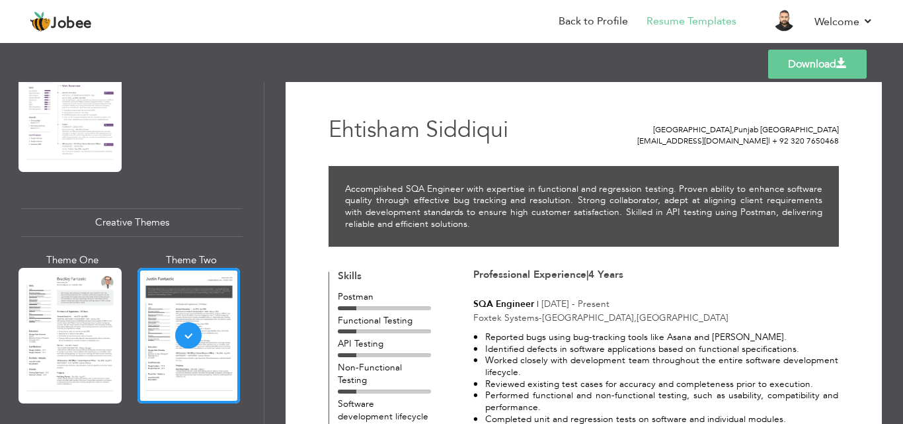
scroll to position [0, 0]
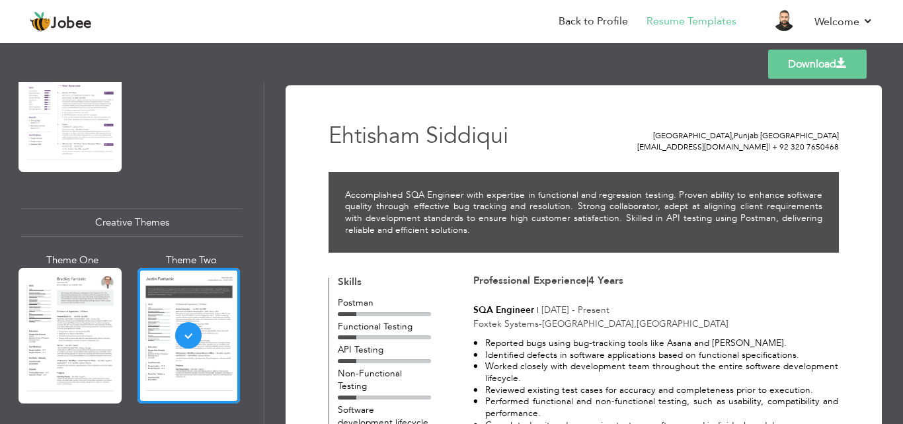
click at [817, 59] on link "Download" at bounding box center [817, 64] width 98 height 29
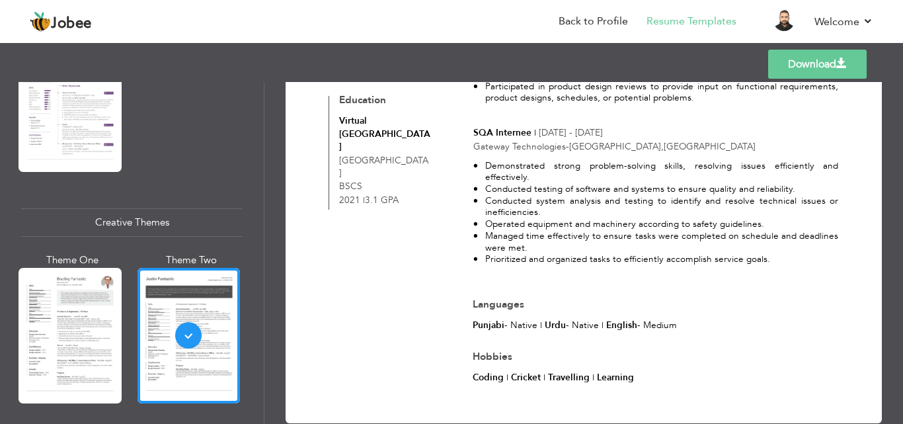
scroll to position [643, 0]
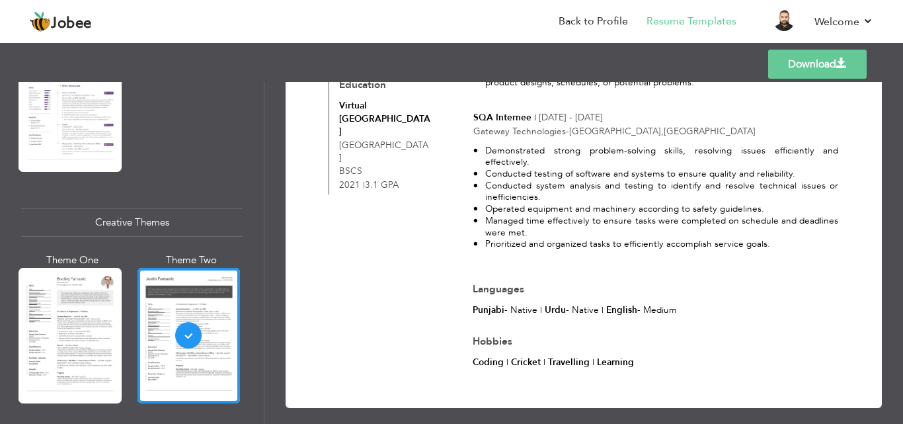
click at [817, 62] on link "Download" at bounding box center [817, 64] width 98 height 29
